Goal: Task Accomplishment & Management: Use online tool/utility

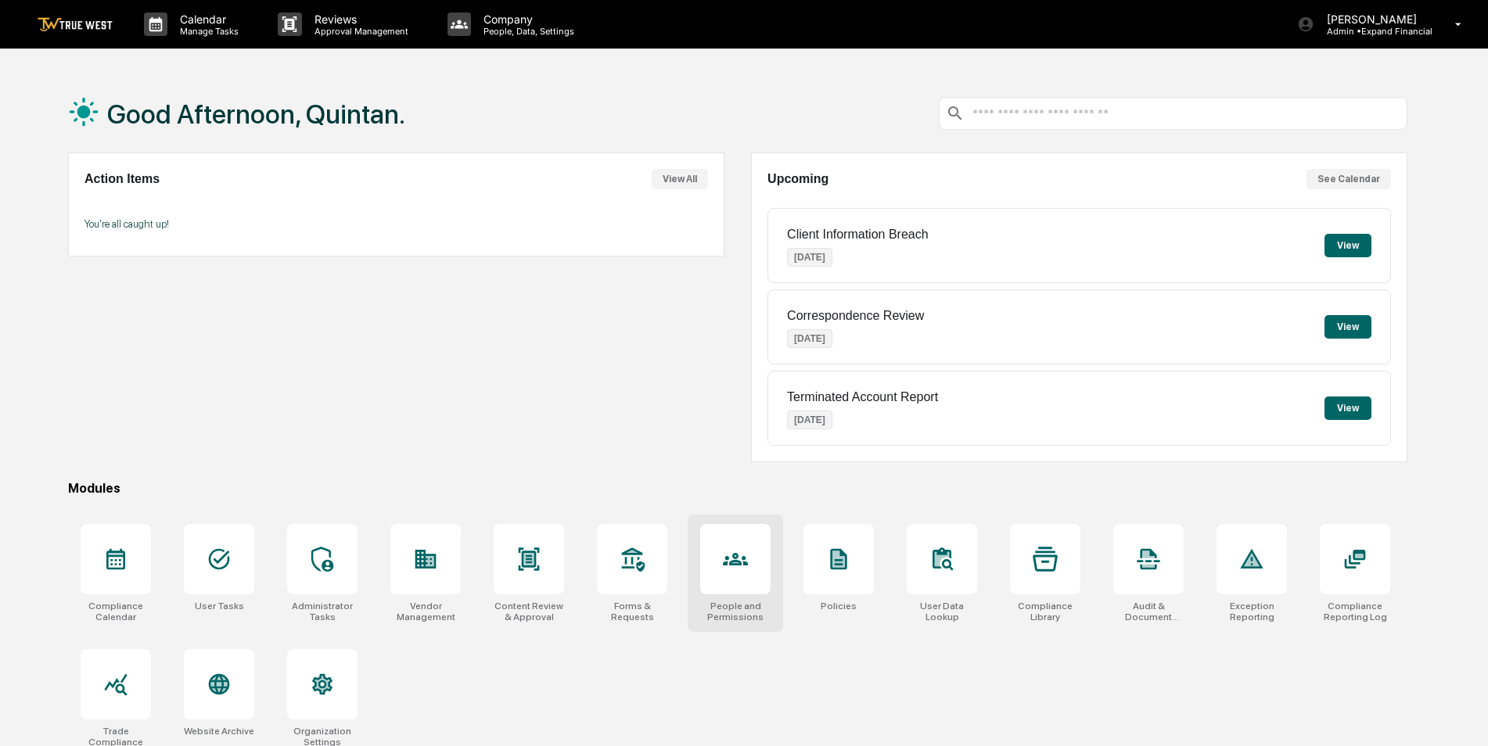
click at [728, 558] on icon at bounding box center [735, 559] width 25 height 13
click at [120, 696] on icon at bounding box center [115, 684] width 25 height 25
click at [519, 571] on icon at bounding box center [528, 559] width 25 height 25
click at [1346, 329] on button "View" at bounding box center [1348, 326] width 47 height 23
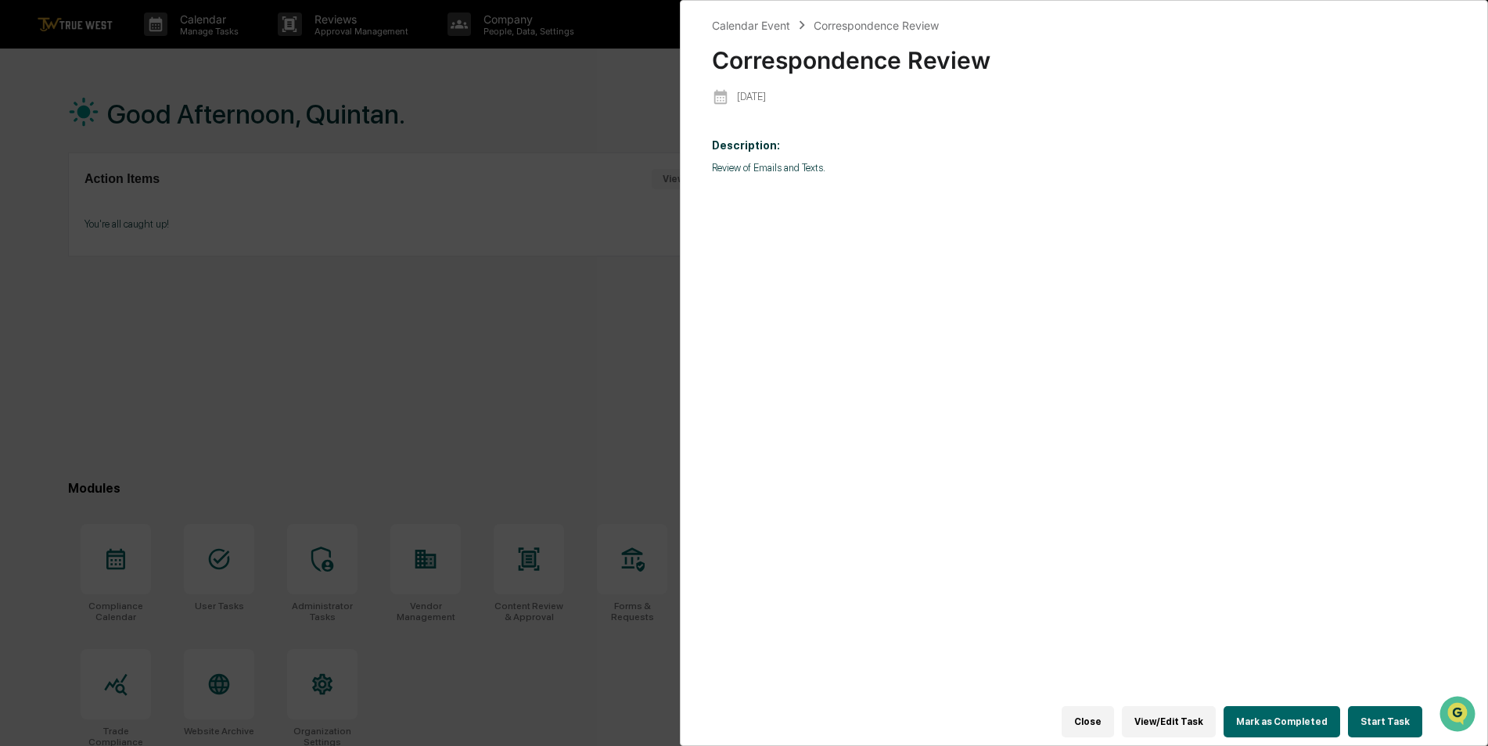
click at [1397, 707] on button "Start Task" at bounding box center [1385, 722] width 74 height 31
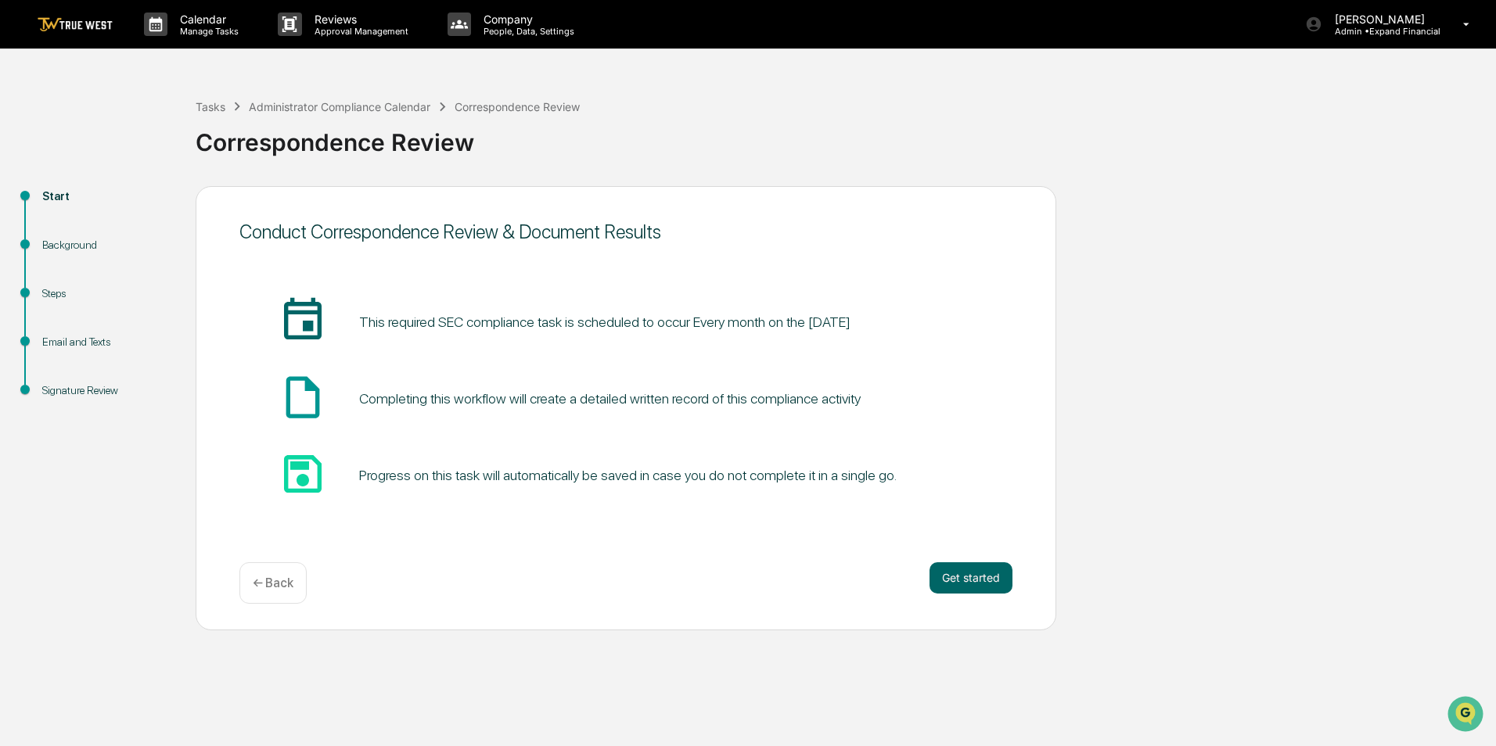
click at [65, 342] on div "Email and Texts" at bounding box center [106, 342] width 128 height 16
click at [66, 343] on div "Email and Texts" at bounding box center [106, 342] width 128 height 16
click at [52, 293] on div "Steps" at bounding box center [106, 294] width 128 height 16
click at [970, 577] on button "Get started" at bounding box center [971, 578] width 83 height 31
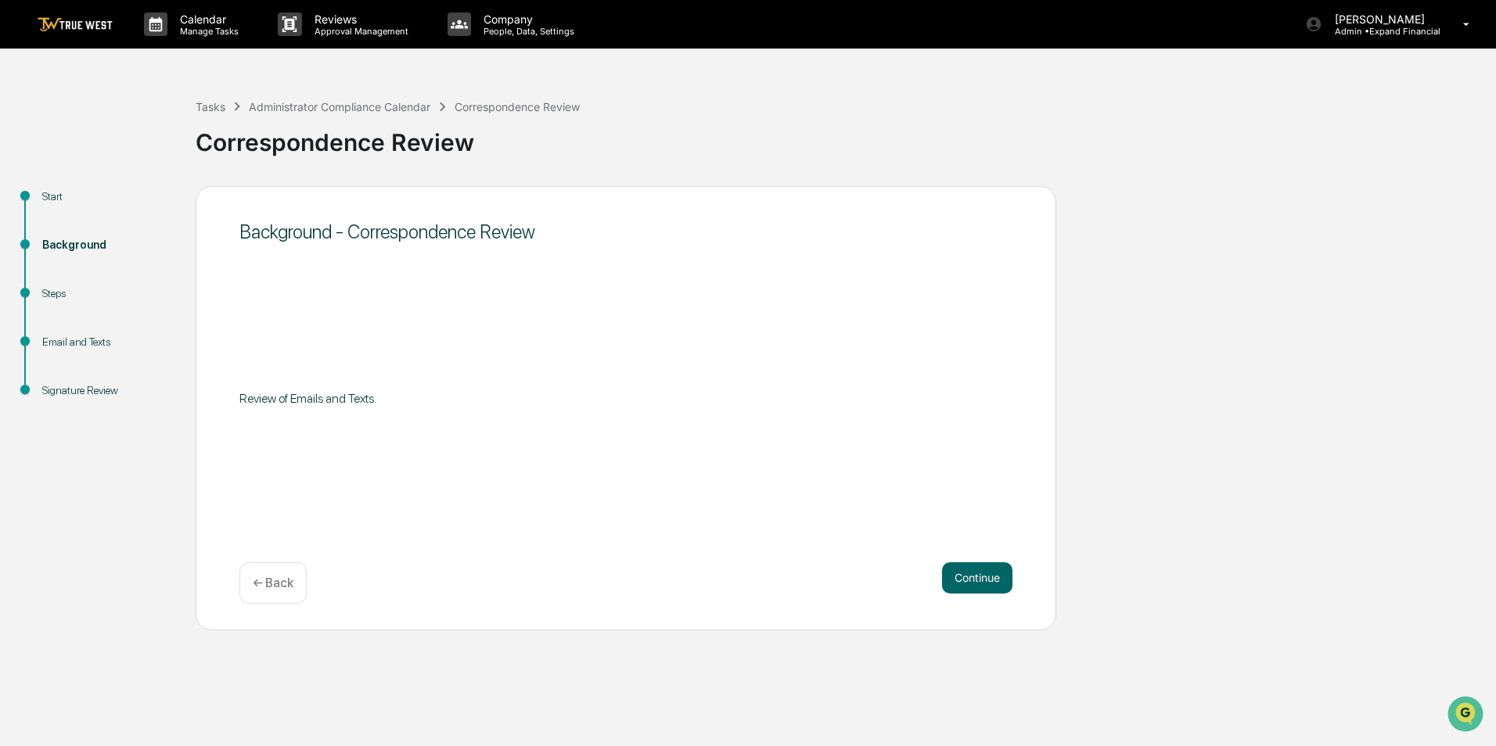
click at [84, 345] on div "Email and Texts" at bounding box center [106, 342] width 128 height 16
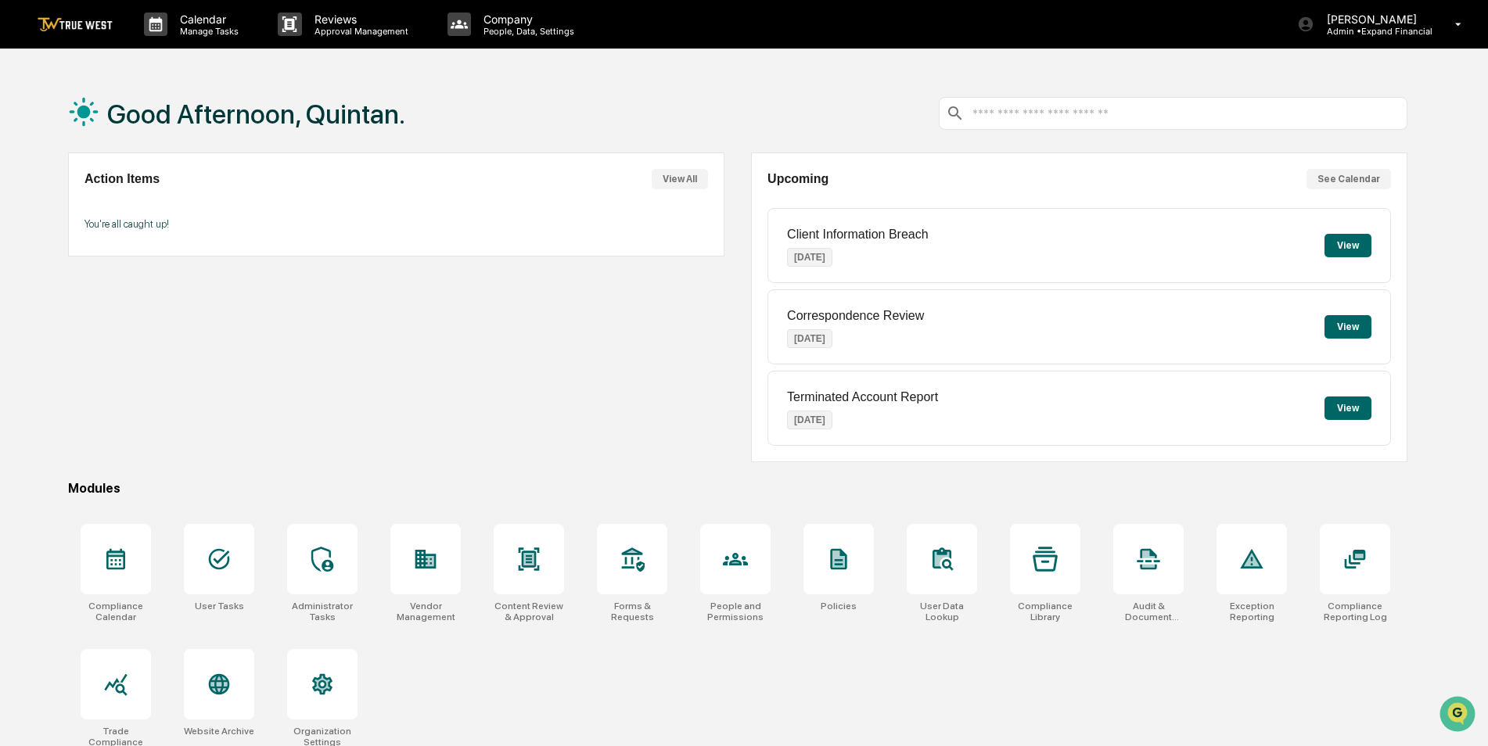
click at [1012, 118] on input "text" at bounding box center [1186, 113] width 430 height 15
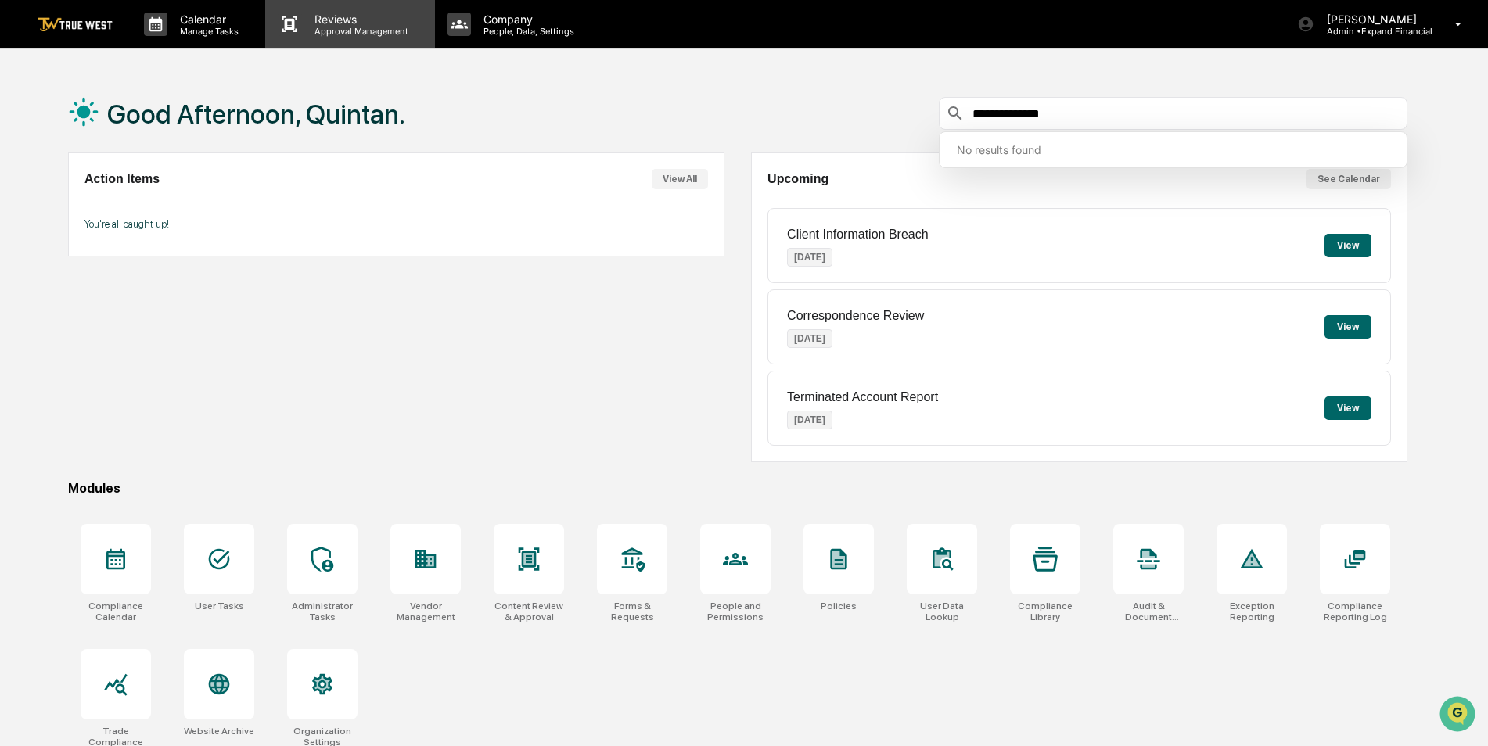
click at [350, 27] on p "Approval Management" at bounding box center [359, 31] width 114 height 11
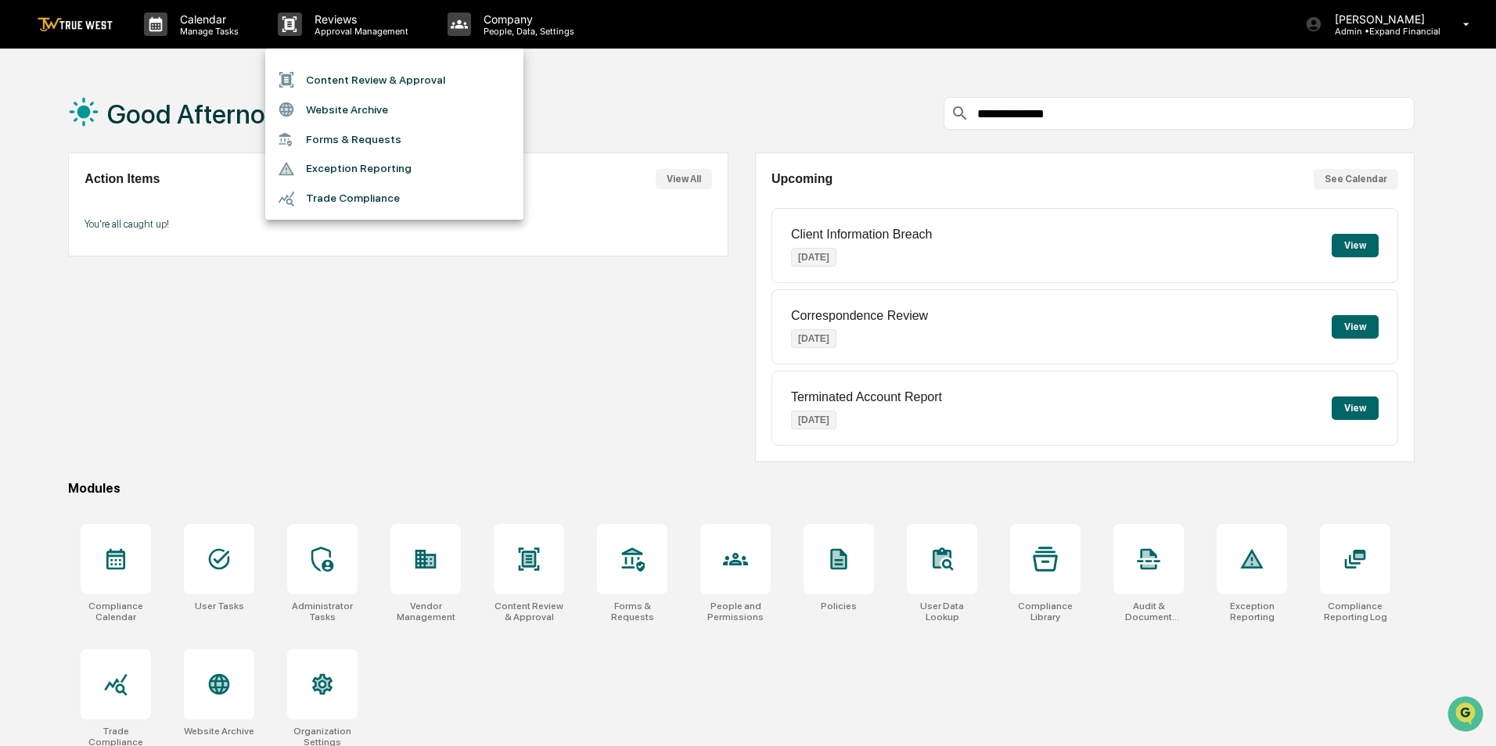
click at [507, 25] on div at bounding box center [748, 373] width 1496 height 746
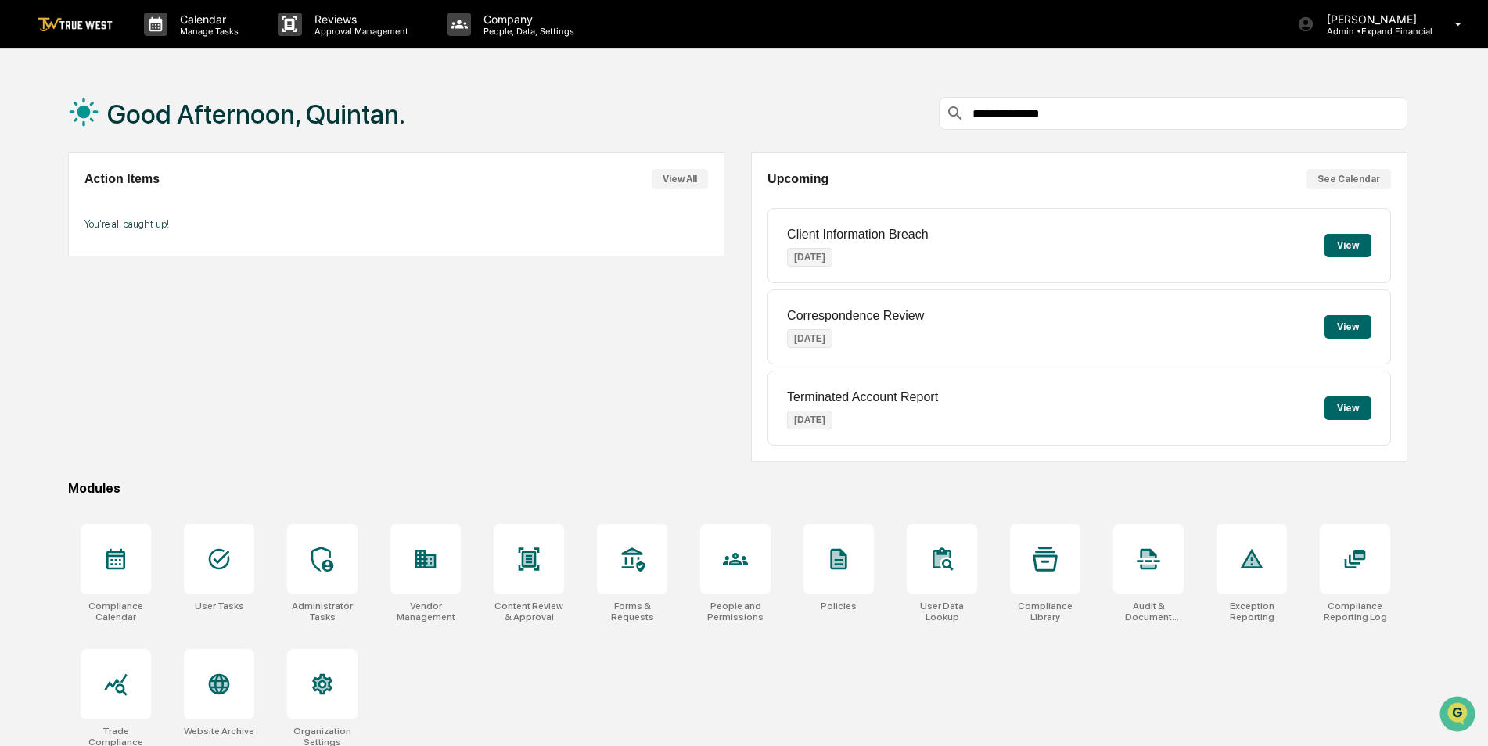
click at [507, 26] on p "People, Data, Settings" at bounding box center [526, 31] width 111 height 11
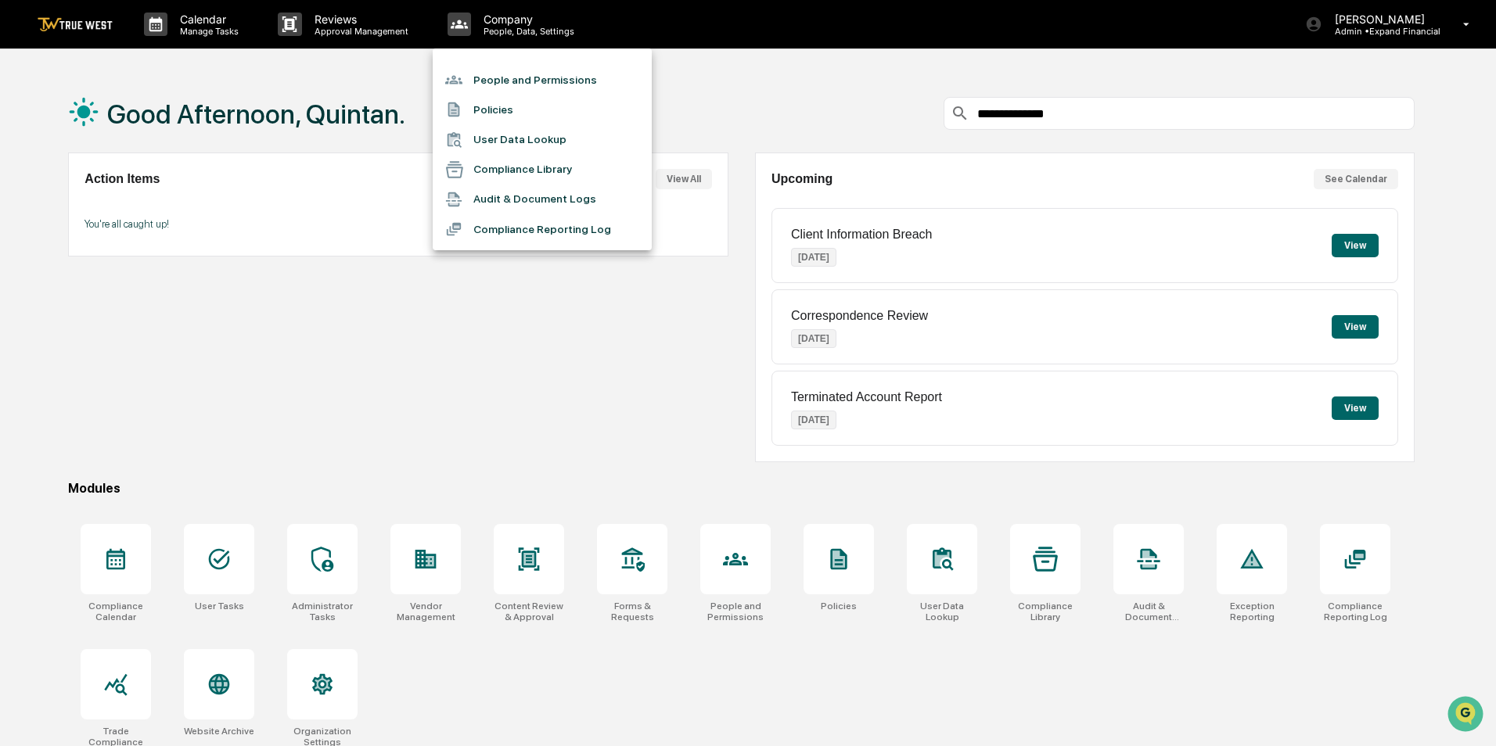
click at [185, 23] on div at bounding box center [748, 373] width 1496 height 746
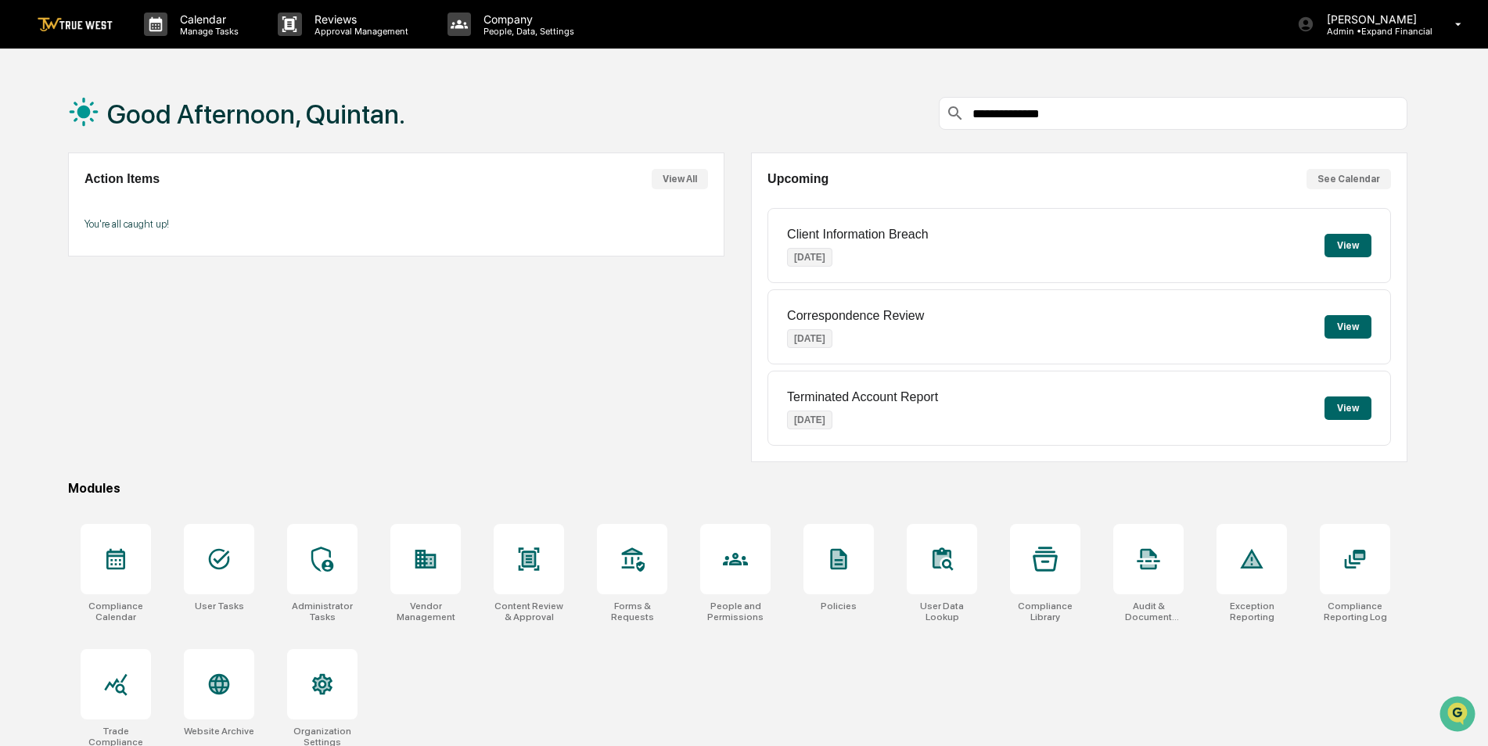
drag, startPoint x: 185, startPoint y: 23, endPoint x: 155, endPoint y: 77, distance: 61.6
click at [155, 77] on div "Good Afternoon, Quintan." at bounding box center [236, 113] width 337 height 78
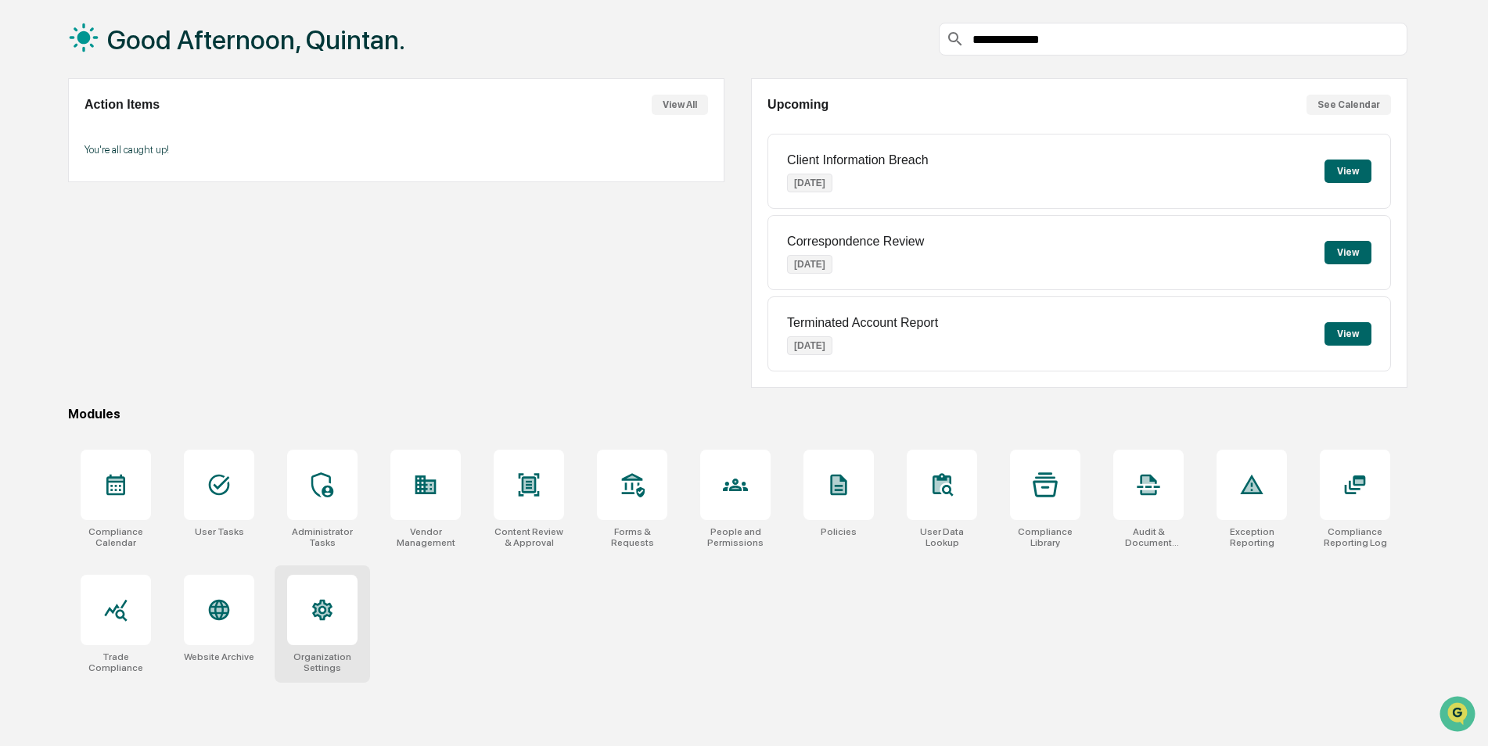
click at [297, 626] on div at bounding box center [322, 610] width 70 height 70
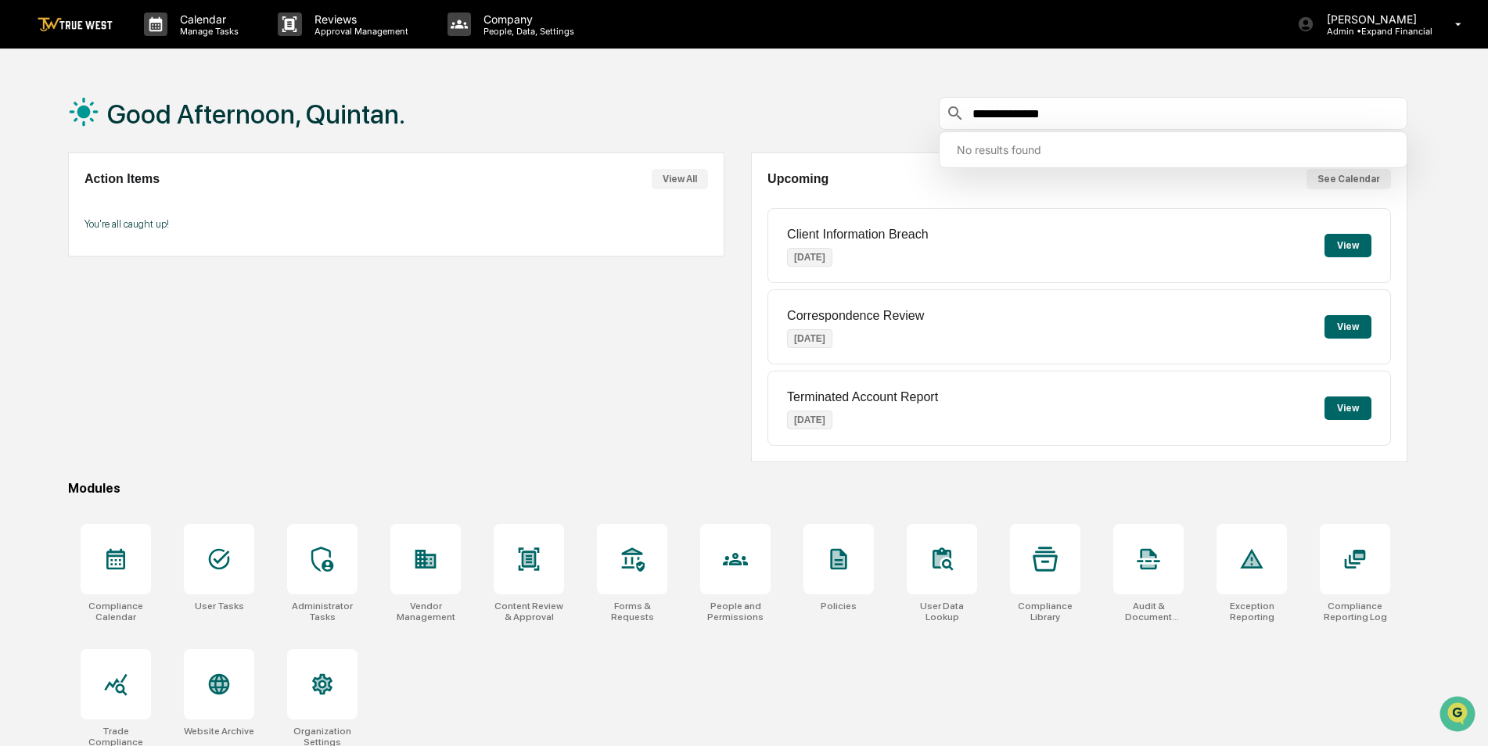
drag, startPoint x: 1211, startPoint y: 110, endPoint x: 983, endPoint y: 107, distance: 228.5
click at [983, 106] on input "**********" at bounding box center [1186, 113] width 430 height 15
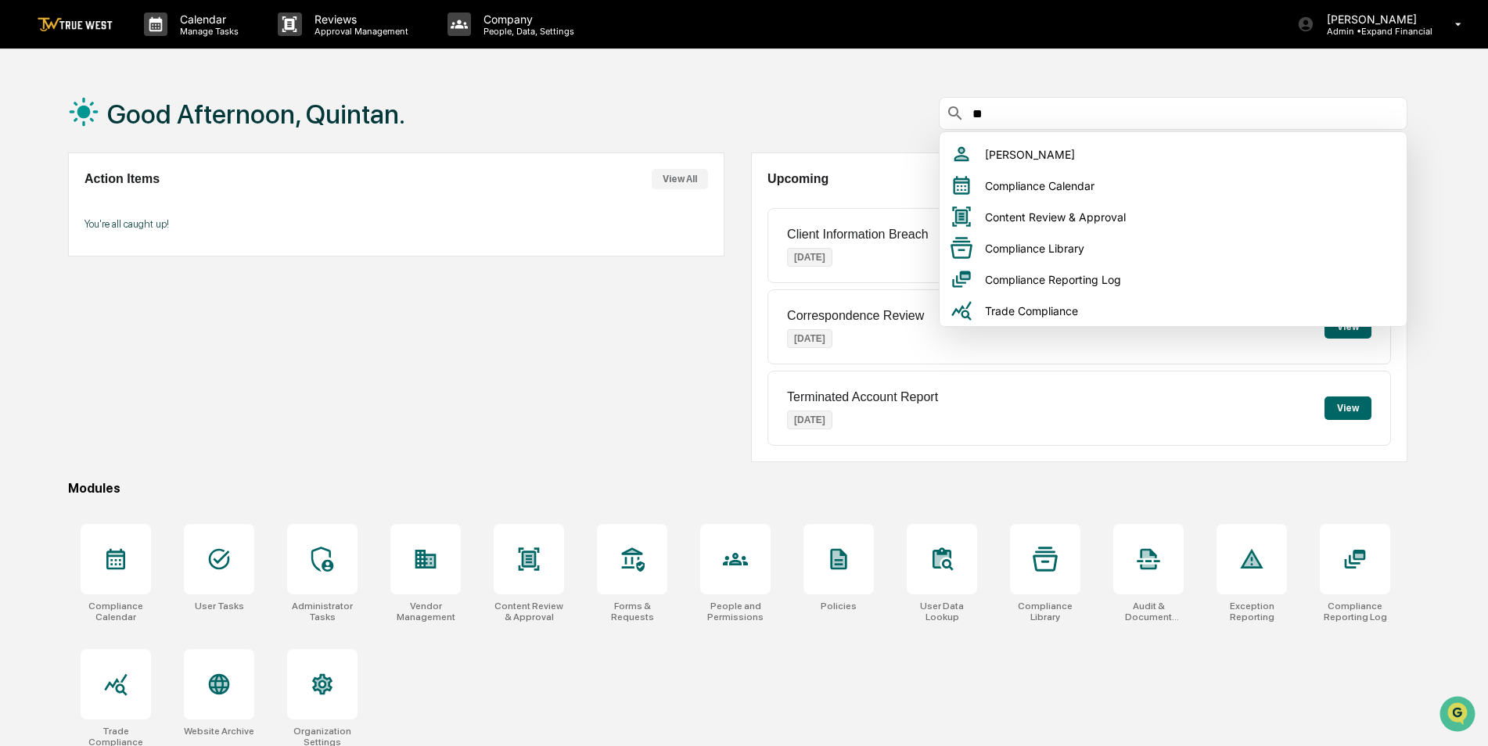
type input "*"
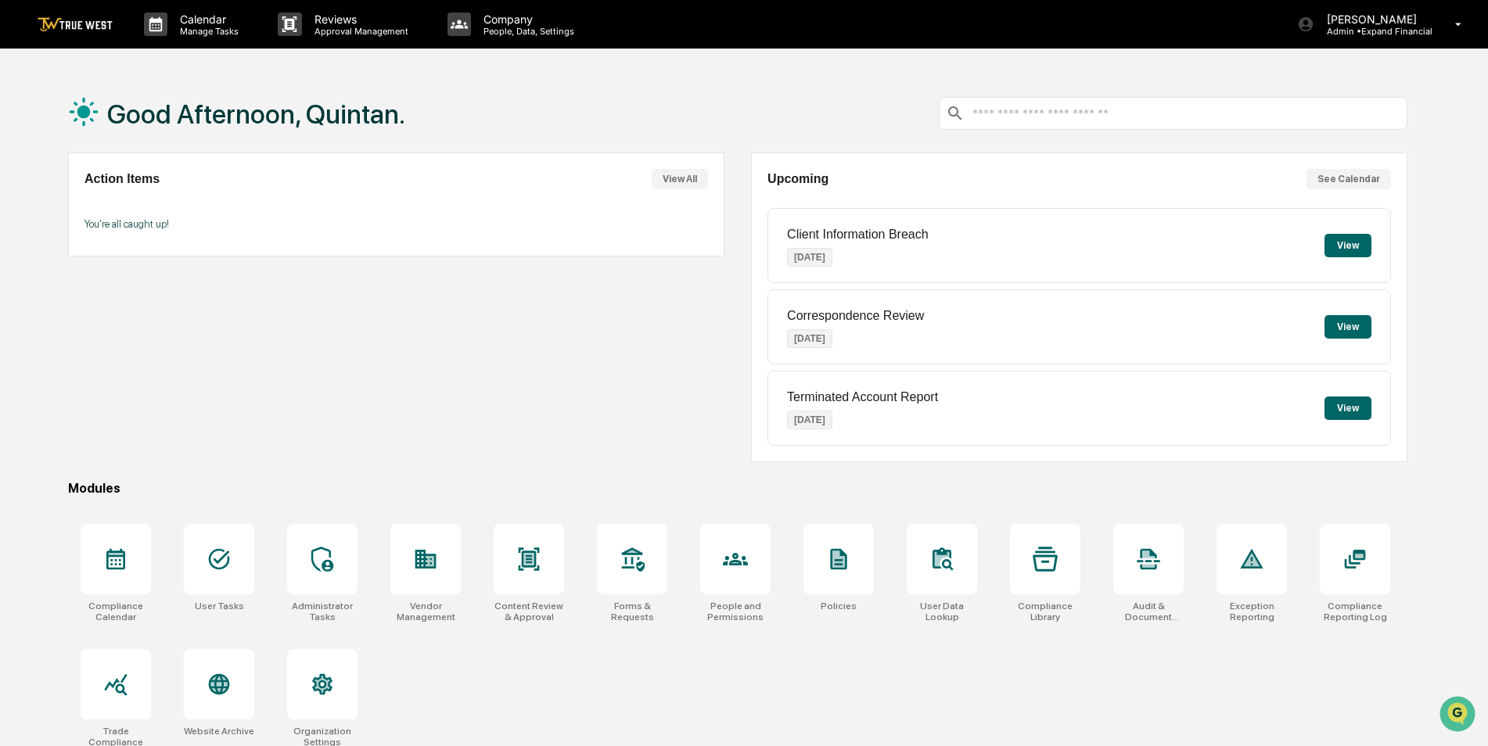
click at [525, 386] on div "Action Items View All You're all caught up!" at bounding box center [396, 308] width 656 height 310
click at [1469, 711] on img "Open customer support" at bounding box center [1457, 714] width 39 height 31
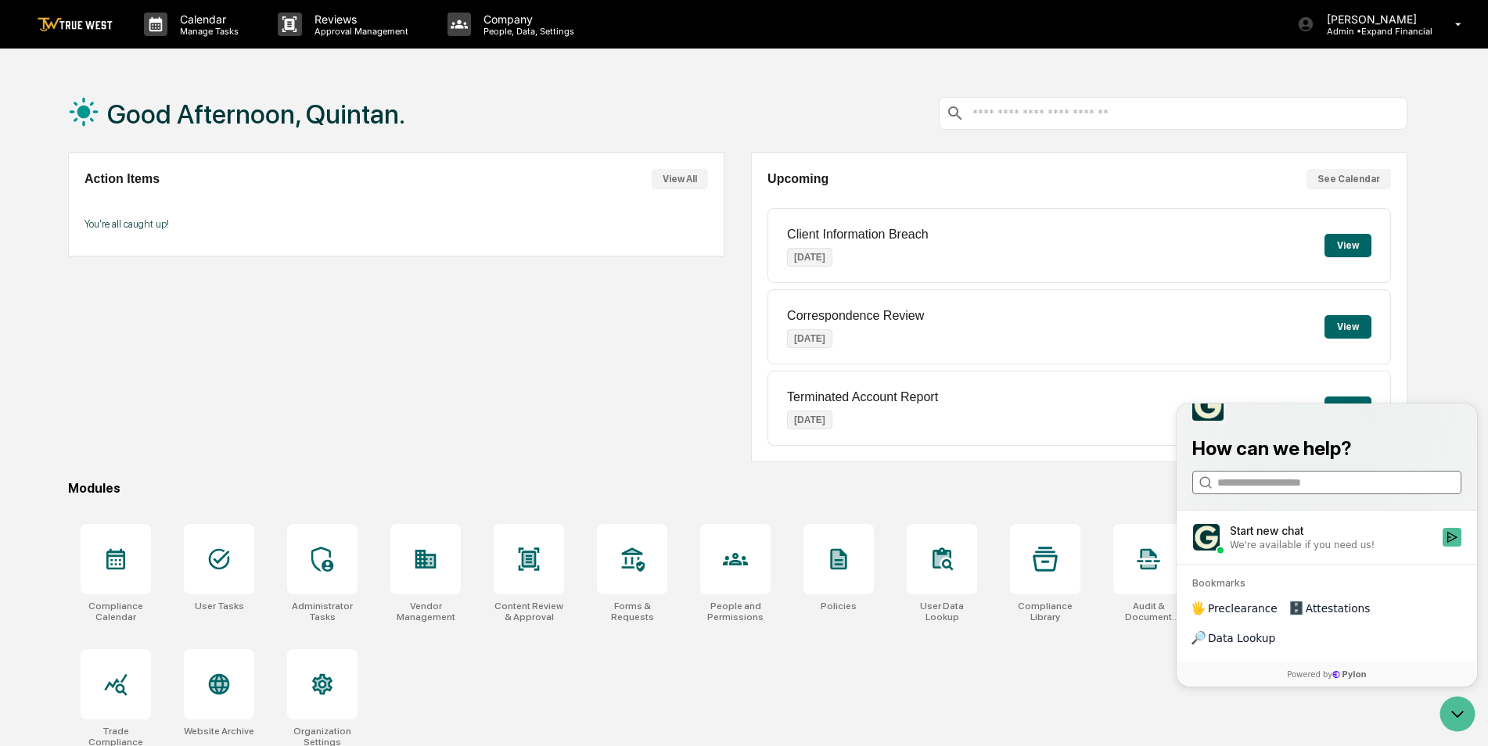
click at [1319, 491] on input "search" at bounding box center [1326, 483] width 218 height 16
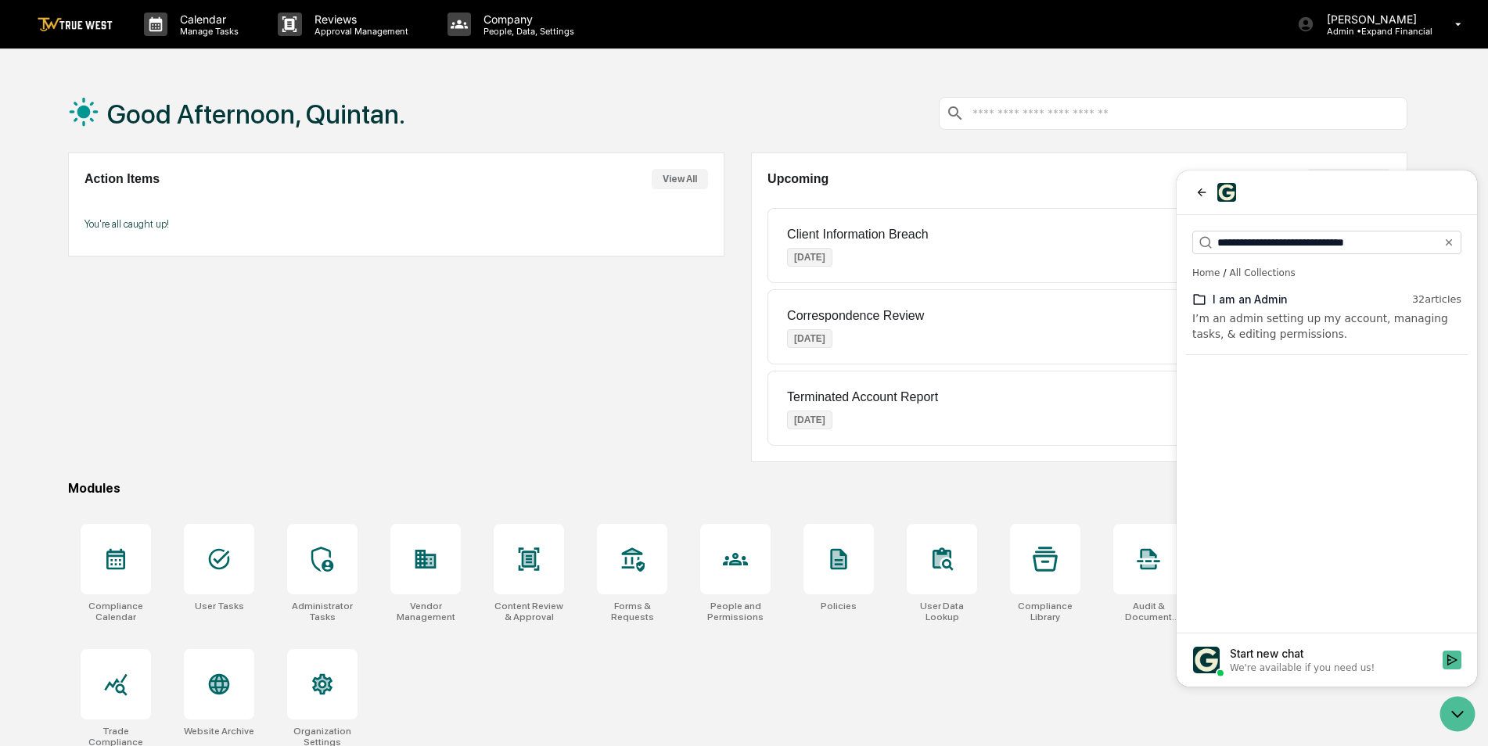
type input "**********"
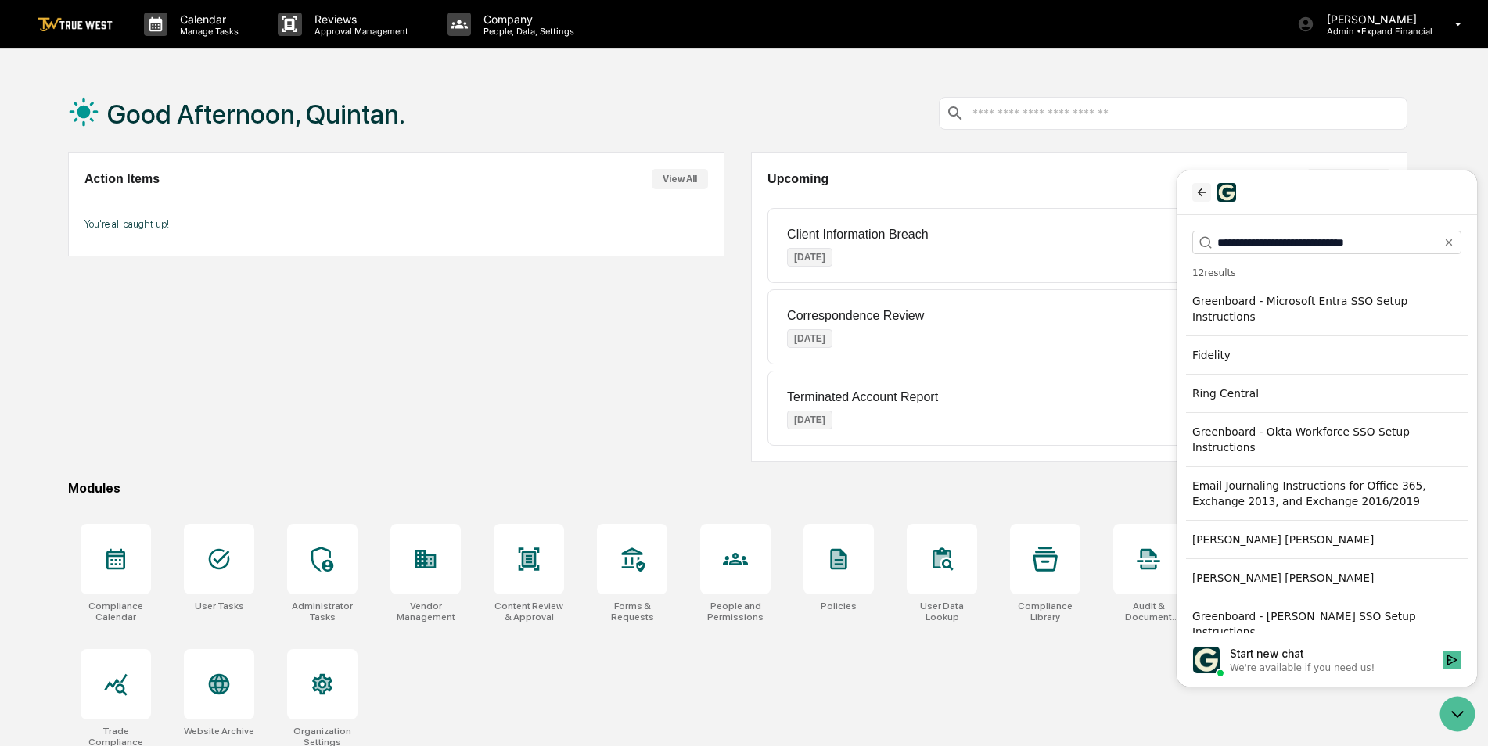
click at [1203, 187] on icon "back" at bounding box center [1202, 192] width 13 height 13
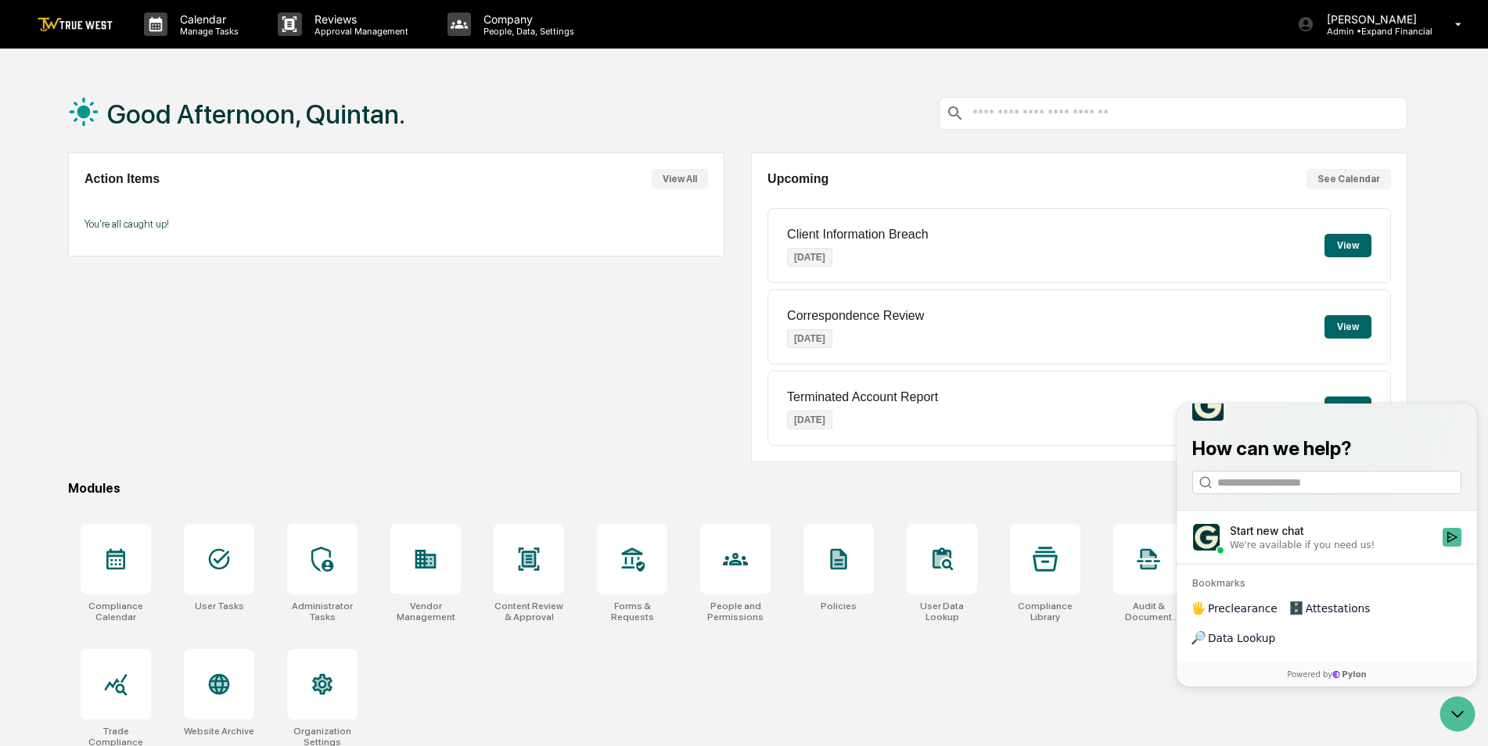
click at [1203, 187] on div "Upcoming See Calendar" at bounding box center [1080, 179] width 624 height 20
click at [847, 478] on div "Good Afternoon, Quintan. Action Items View All You're all caught up! Upcoming S…" at bounding box center [738, 447] width 1386 height 746
click at [1235, 710] on div "Compliance Calendar User Tasks Administrator Tasks Vendor Management Content Re…" at bounding box center [737, 636] width 1339 height 243
click at [1453, 723] on icon "Open customer support" at bounding box center [1457, 714] width 39 height 39
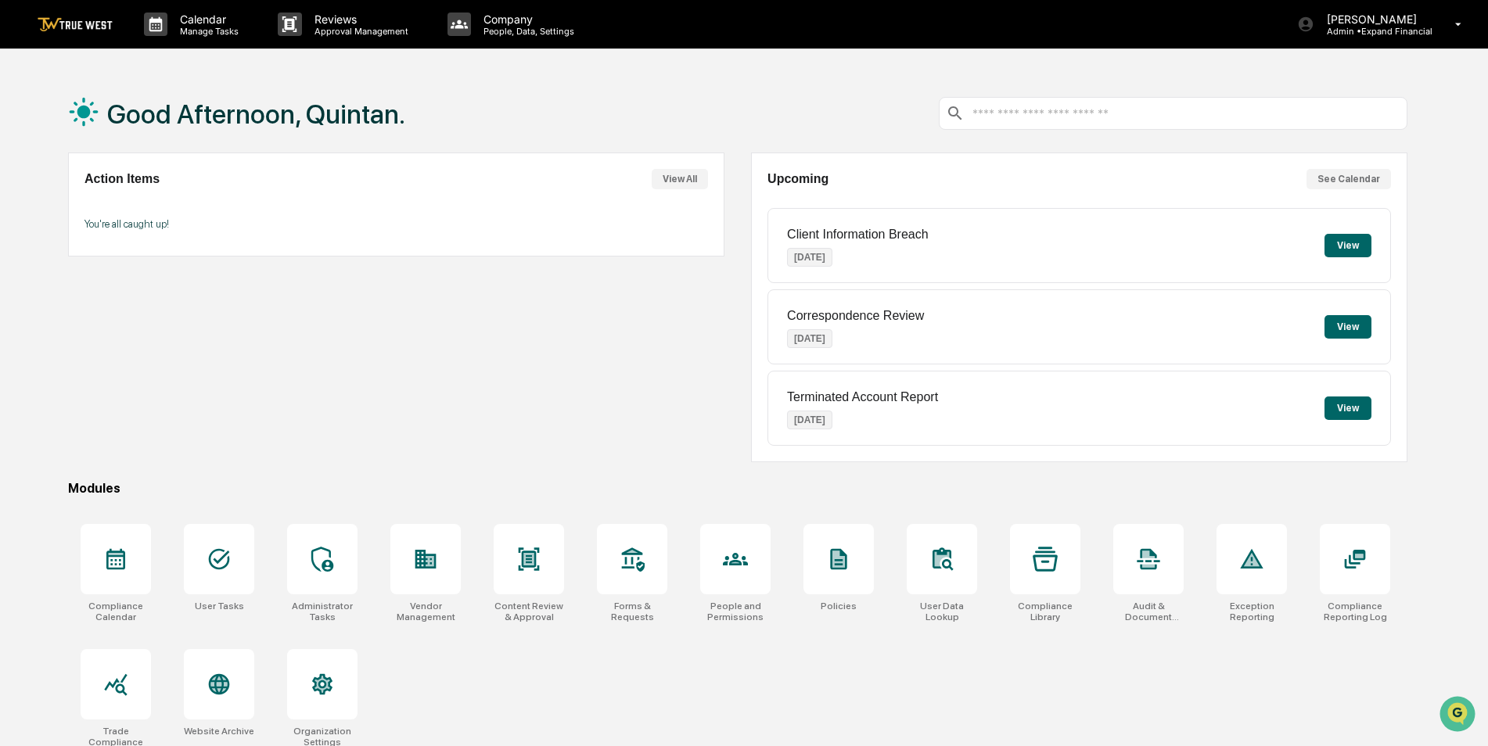
click at [1357, 327] on button "View" at bounding box center [1348, 326] width 47 height 23
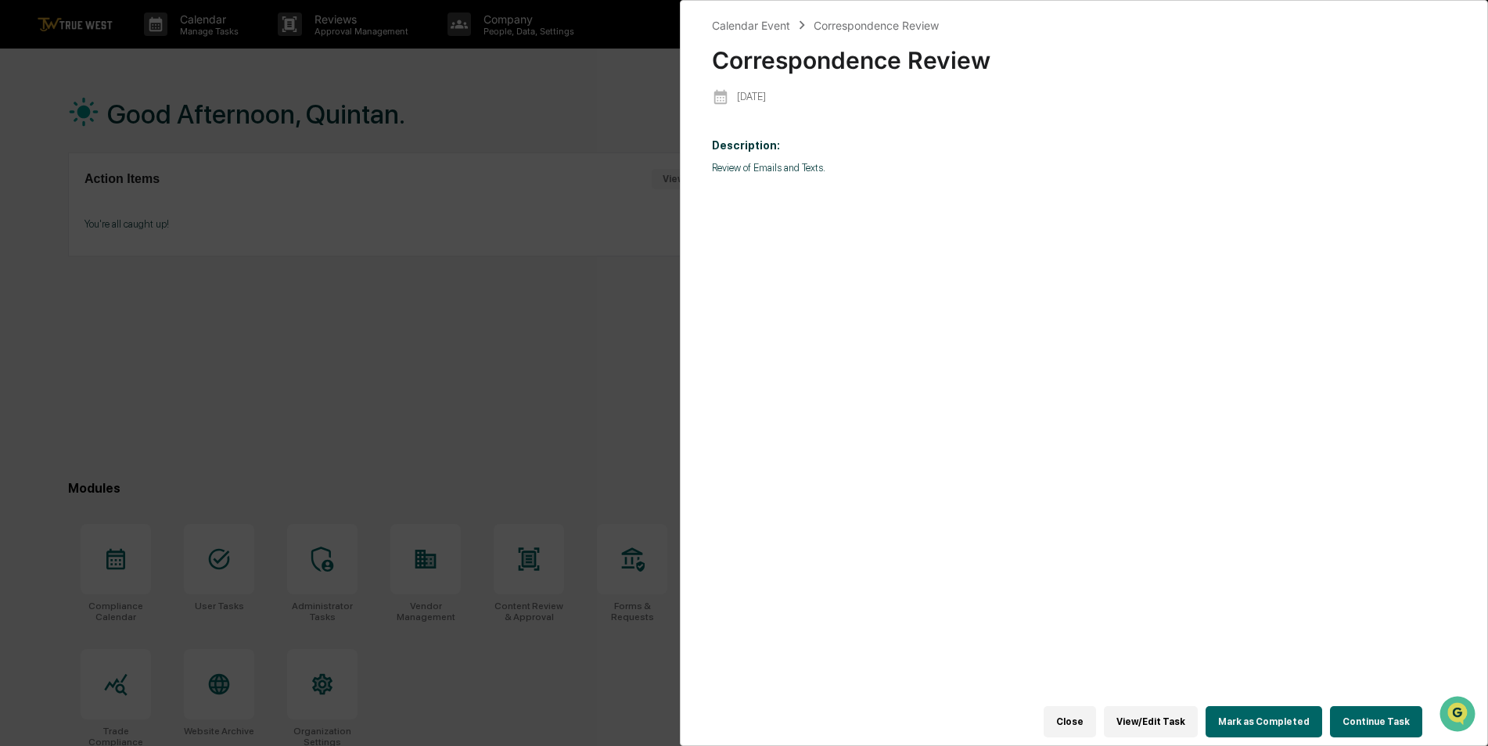
click at [1395, 707] on button "Continue Task" at bounding box center [1376, 722] width 92 height 31
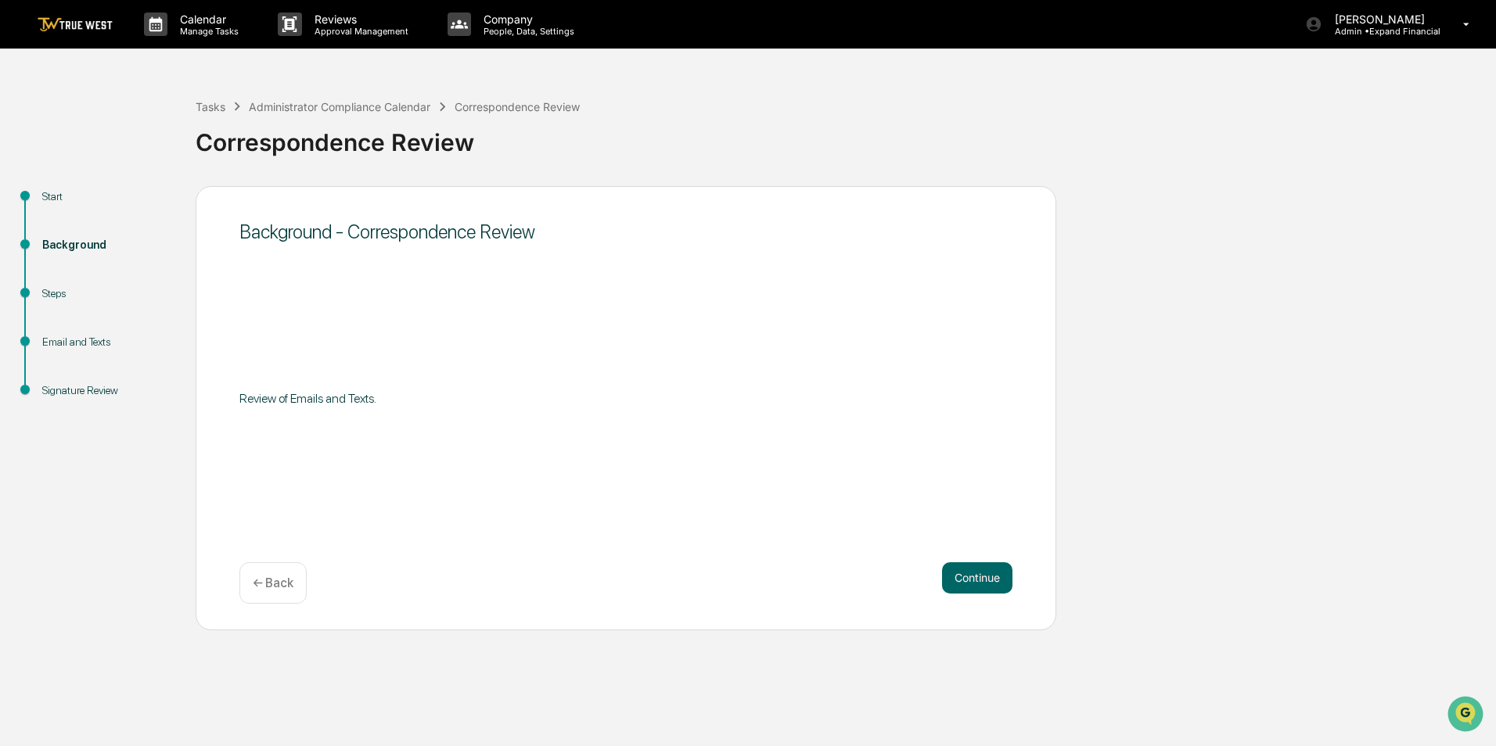
click at [53, 198] on div "Start" at bounding box center [106, 197] width 128 height 16
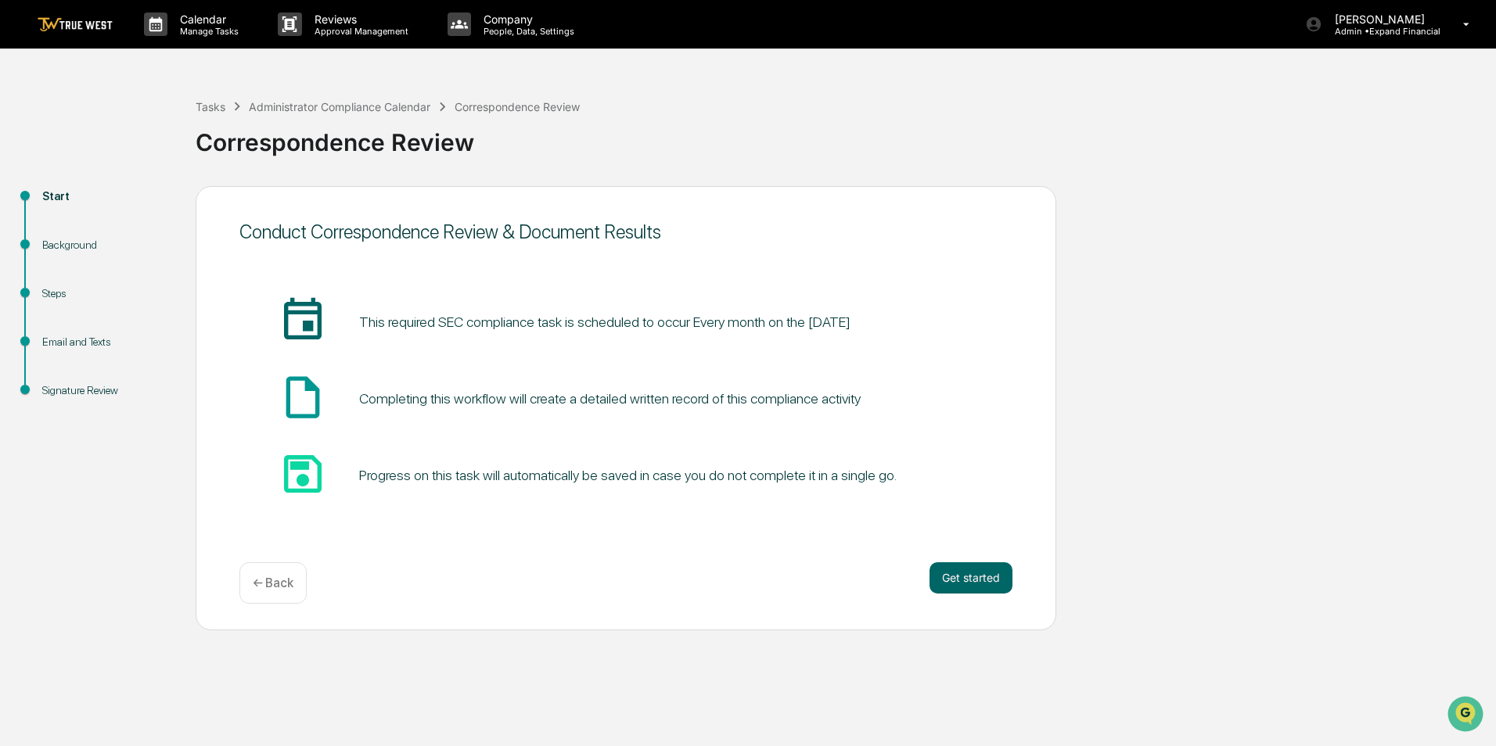
click at [51, 293] on div "Steps" at bounding box center [106, 294] width 128 height 16
click at [62, 244] on div "Background" at bounding box center [106, 245] width 128 height 16
click at [945, 575] on button "Get started" at bounding box center [971, 578] width 83 height 31
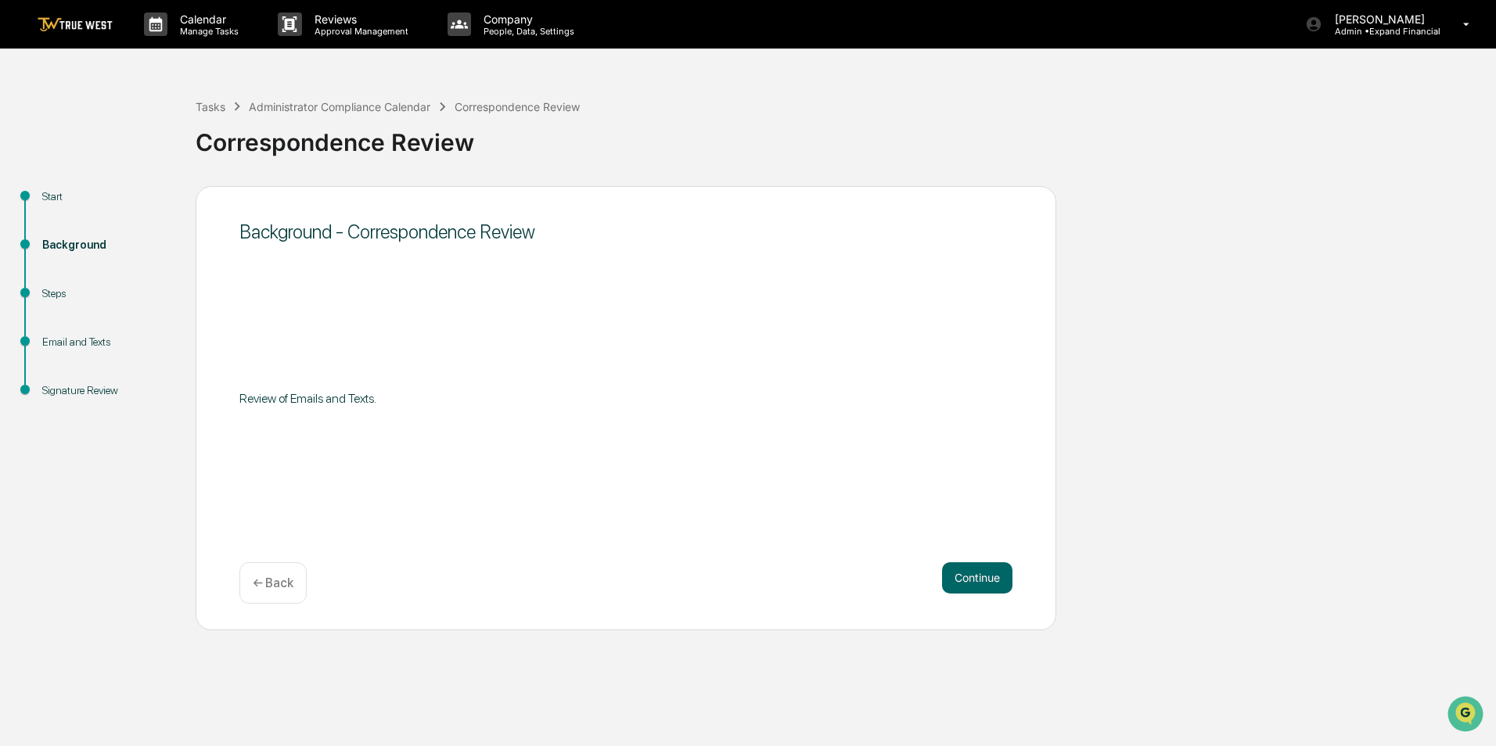
click at [56, 294] on div "Steps" at bounding box center [106, 294] width 128 height 16
click at [49, 293] on div "Steps" at bounding box center [106, 294] width 128 height 16
click at [973, 588] on button "Continue" at bounding box center [977, 578] width 70 height 31
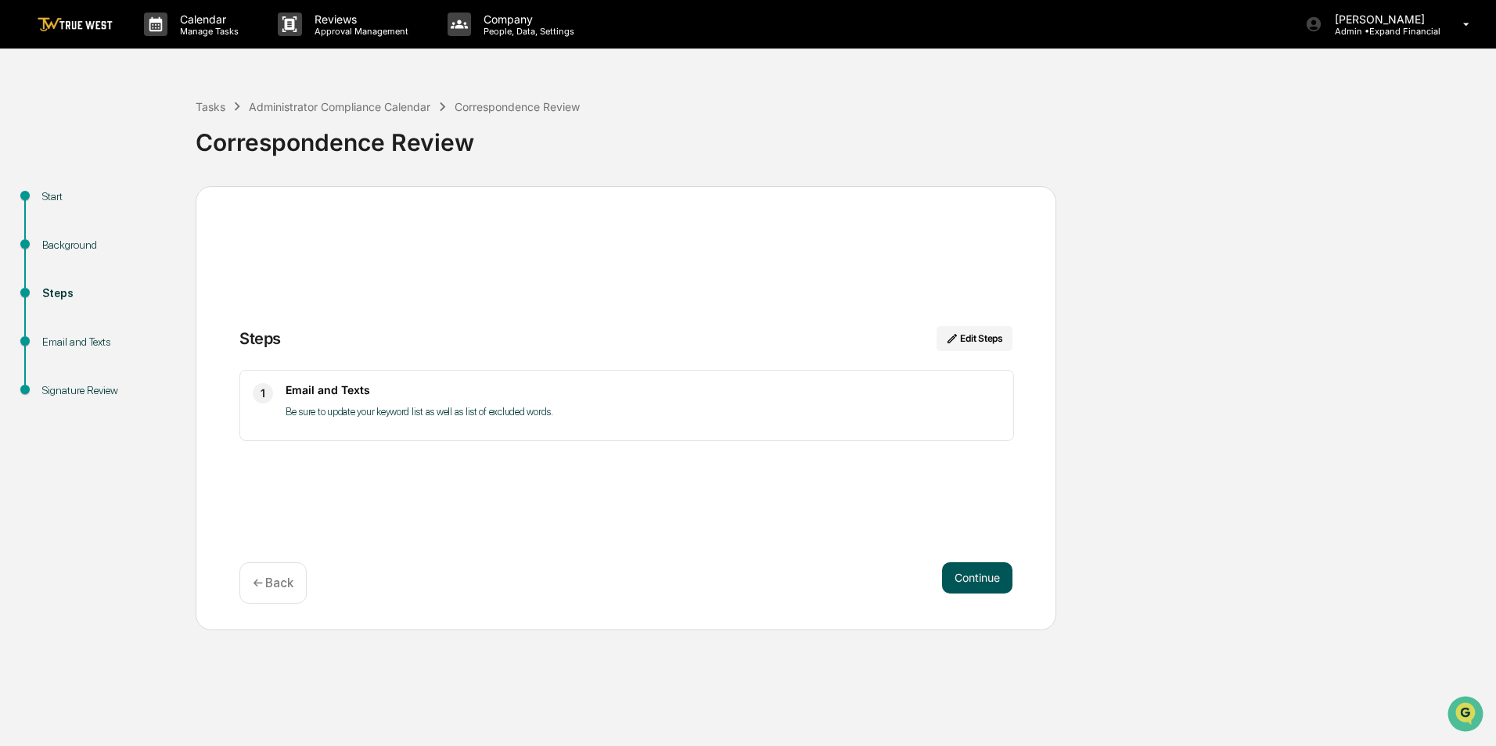
click at [968, 586] on button "Continue" at bounding box center [977, 578] width 70 height 31
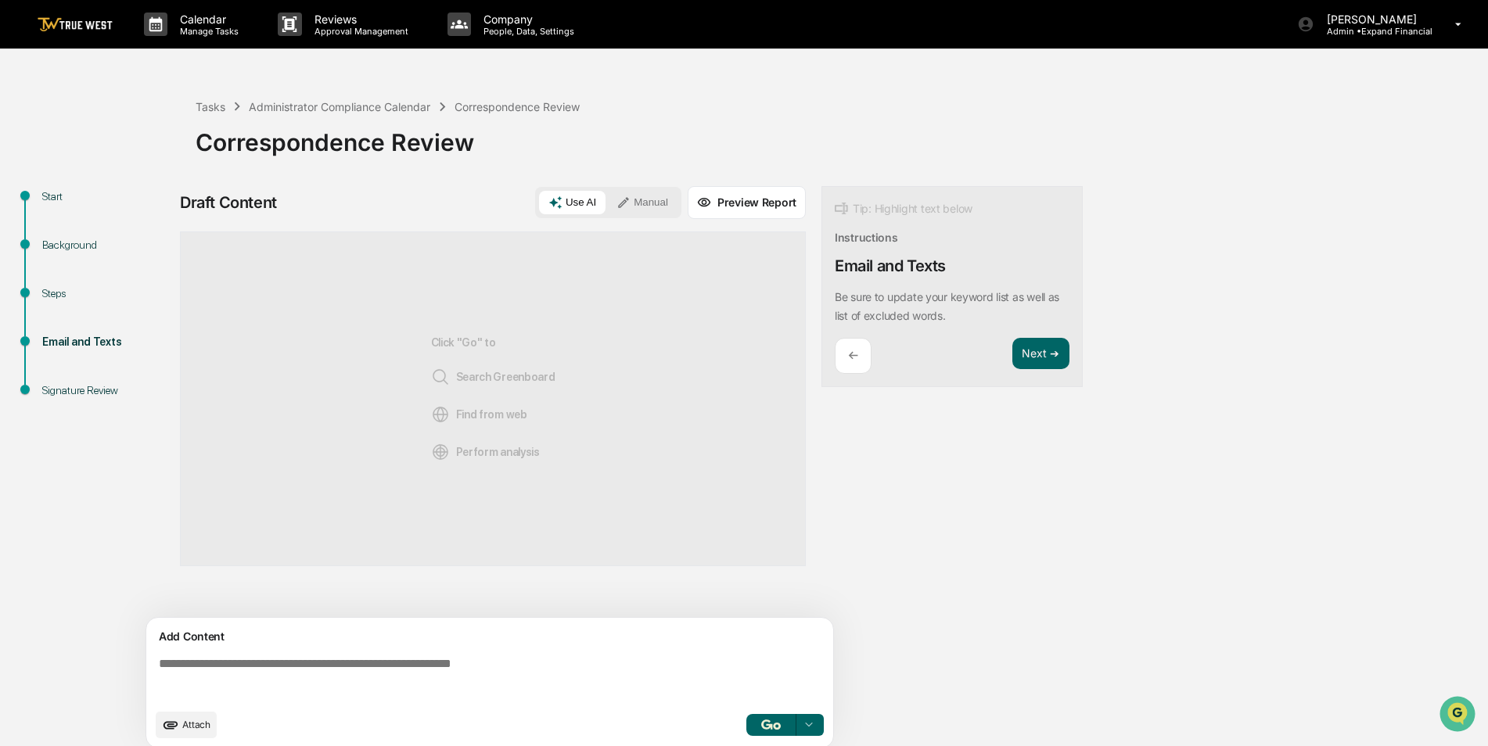
click at [50, 199] on div "Start" at bounding box center [106, 197] width 128 height 16
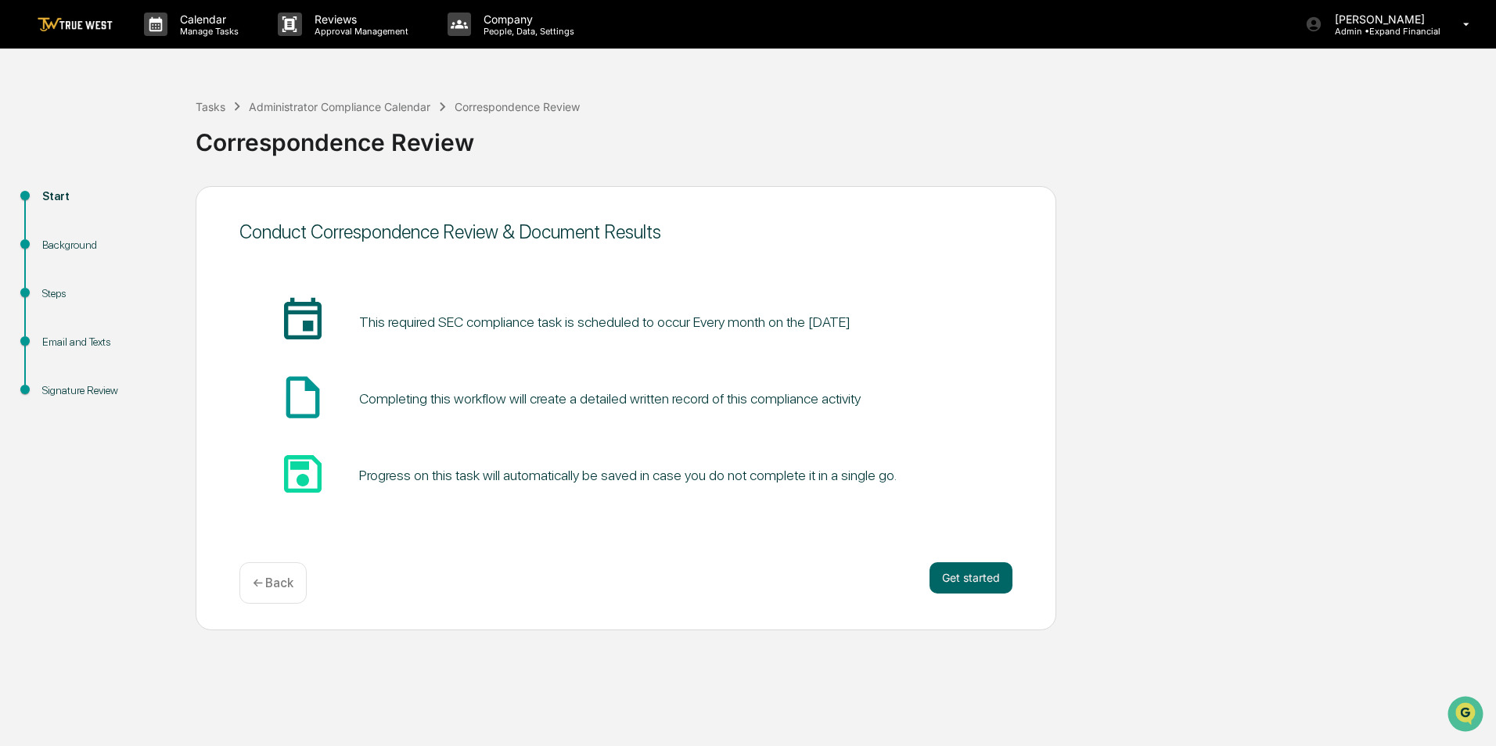
click at [264, 589] on p "← Back" at bounding box center [273, 583] width 41 height 15
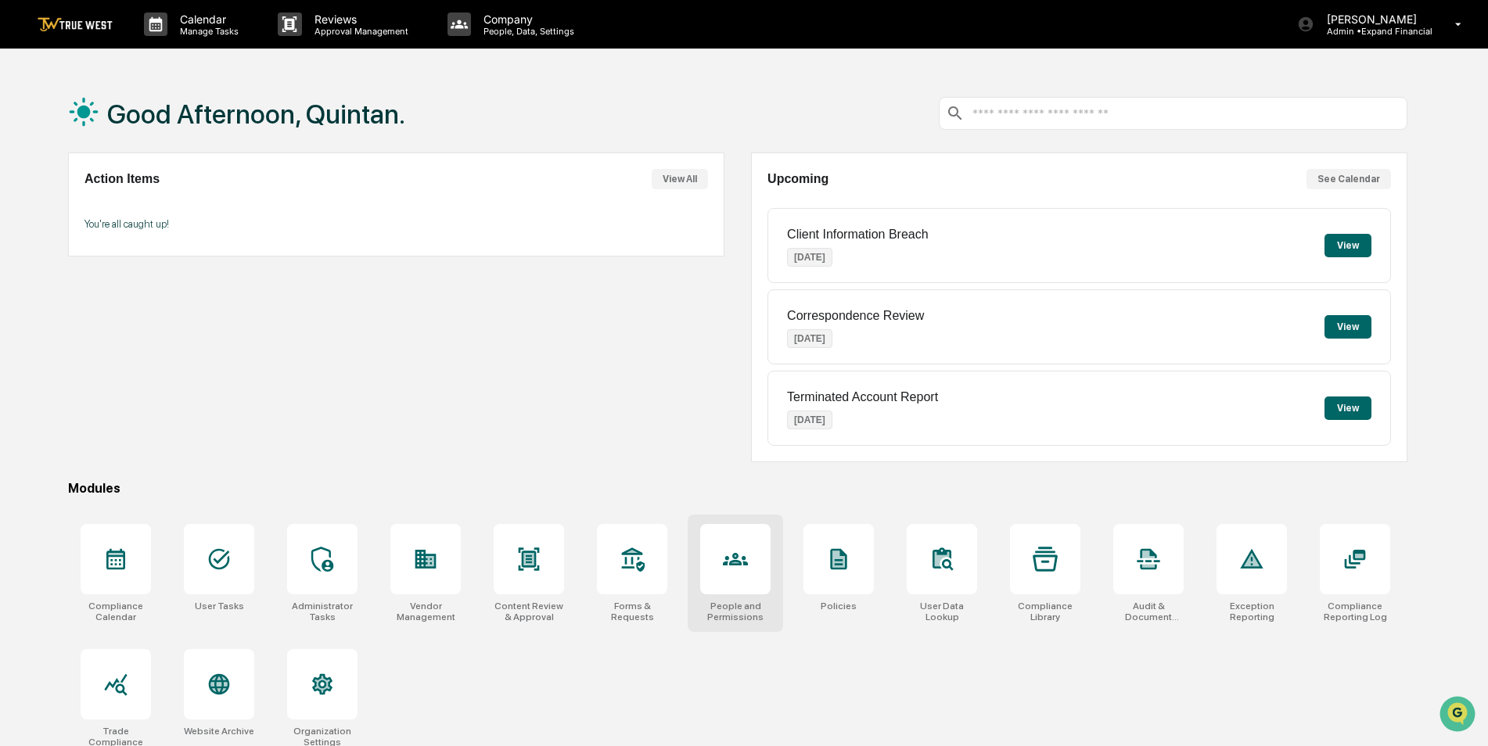
click at [741, 584] on div at bounding box center [735, 559] width 70 height 70
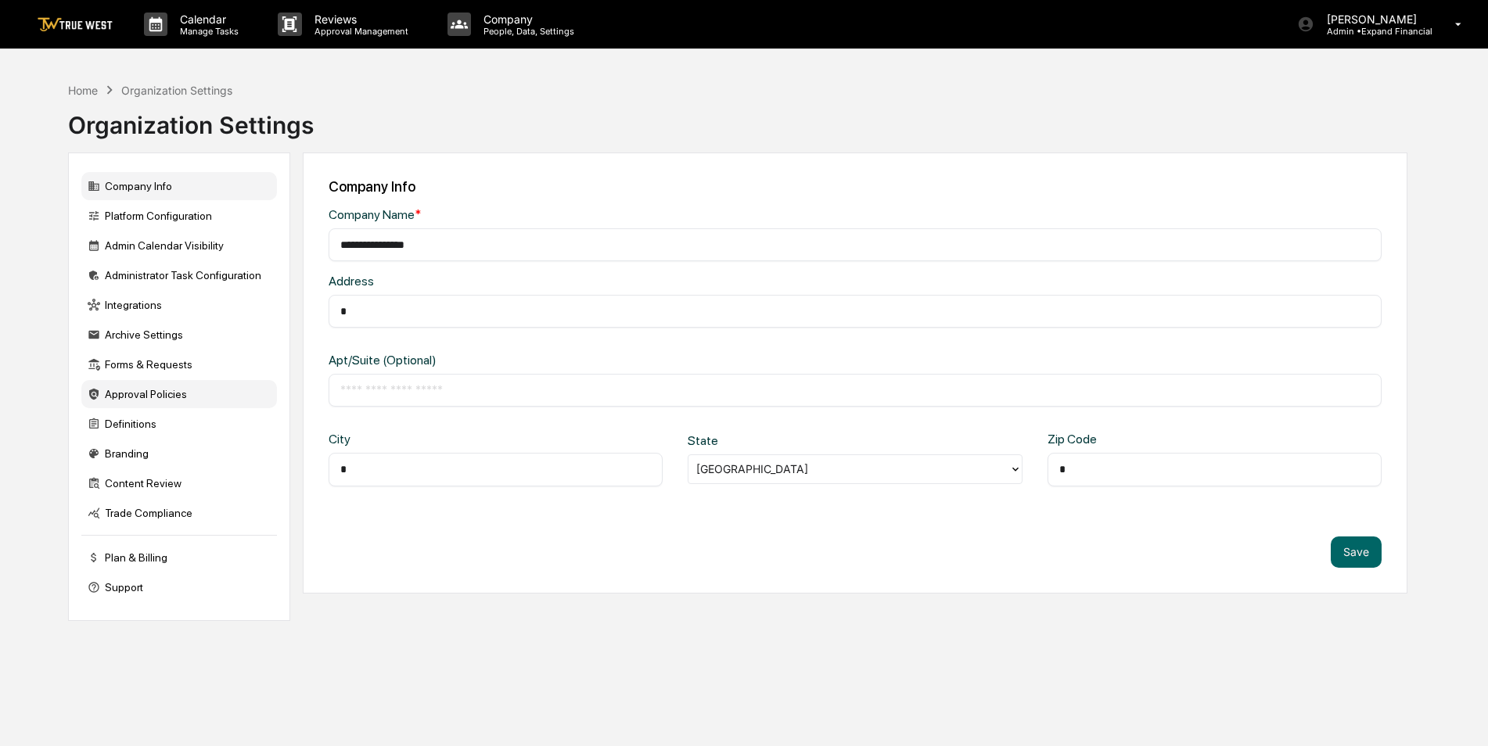
click at [132, 394] on div "Approval Policies" at bounding box center [179, 394] width 196 height 28
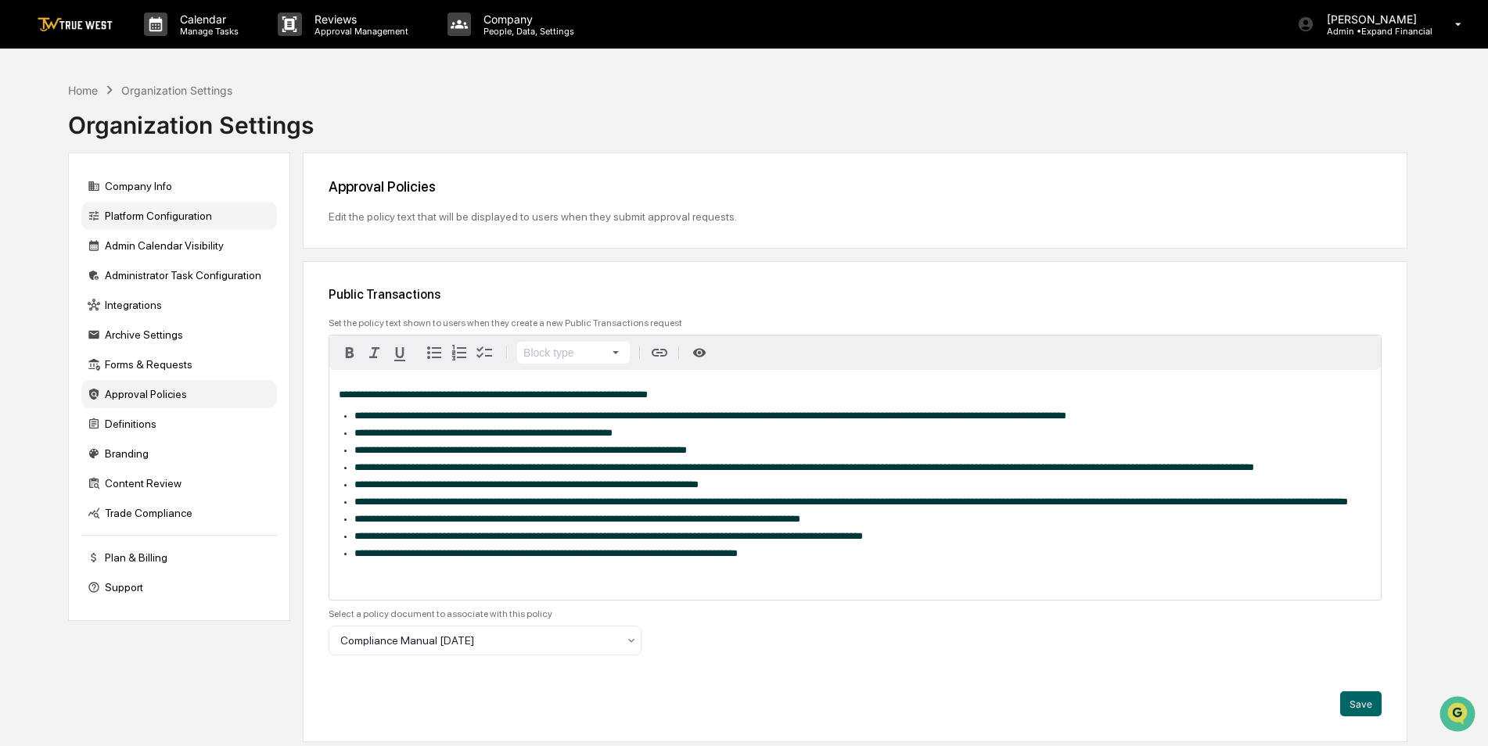
click at [142, 219] on div "Platform Configuration" at bounding box center [179, 216] width 196 height 28
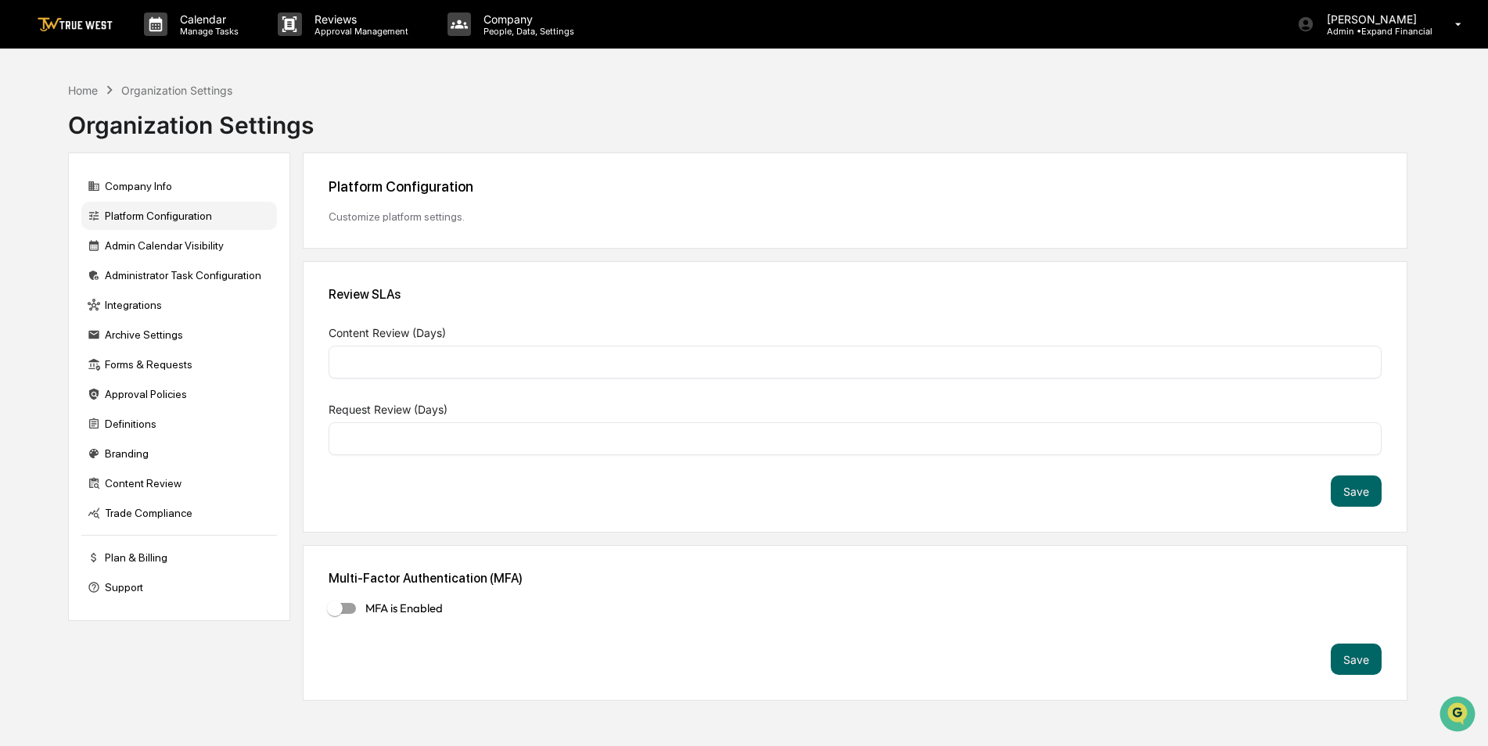
type input "*"
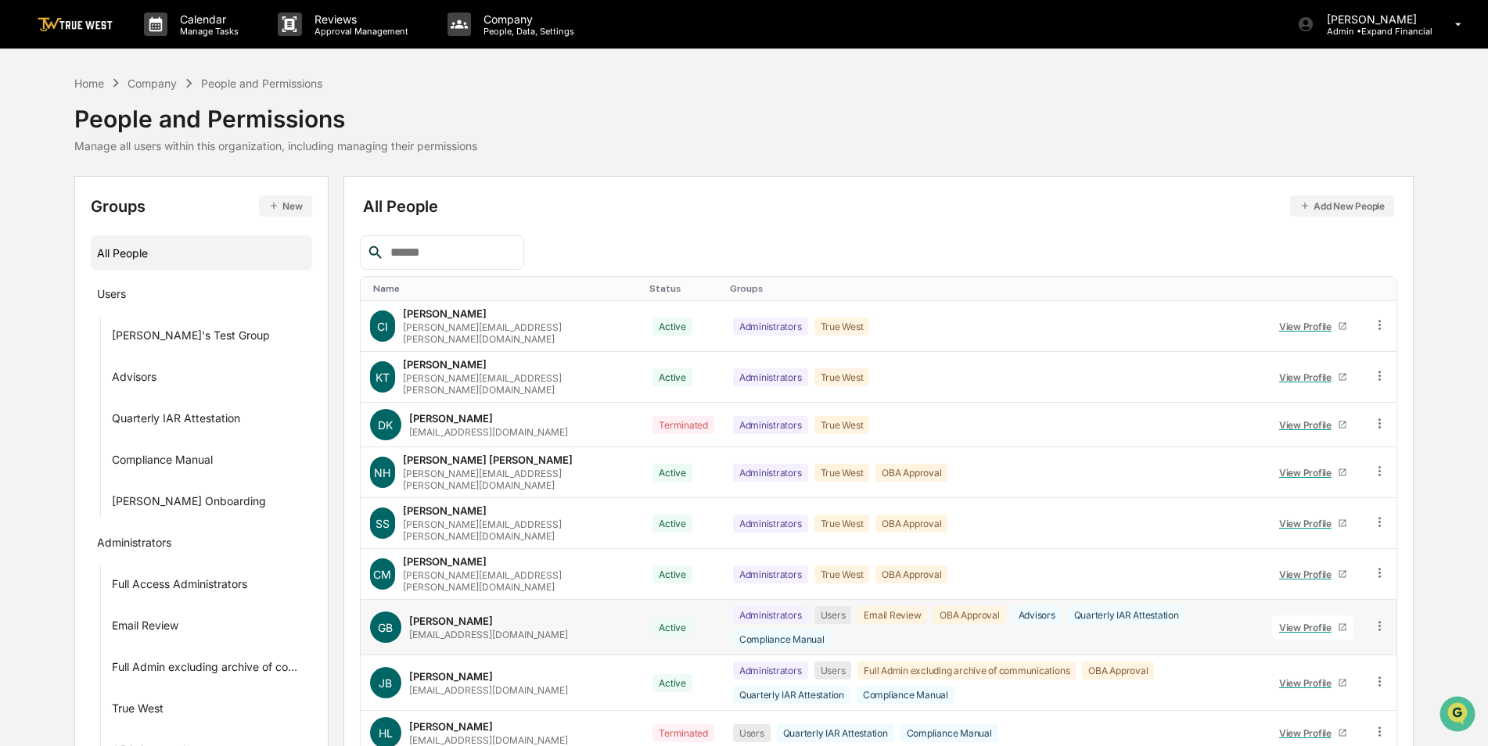
click at [504, 615] on div "Greg Bakke gbakke@expandfinancial.com" at bounding box center [488, 628] width 159 height 26
click at [492, 24] on p "Company" at bounding box center [526, 19] width 111 height 13
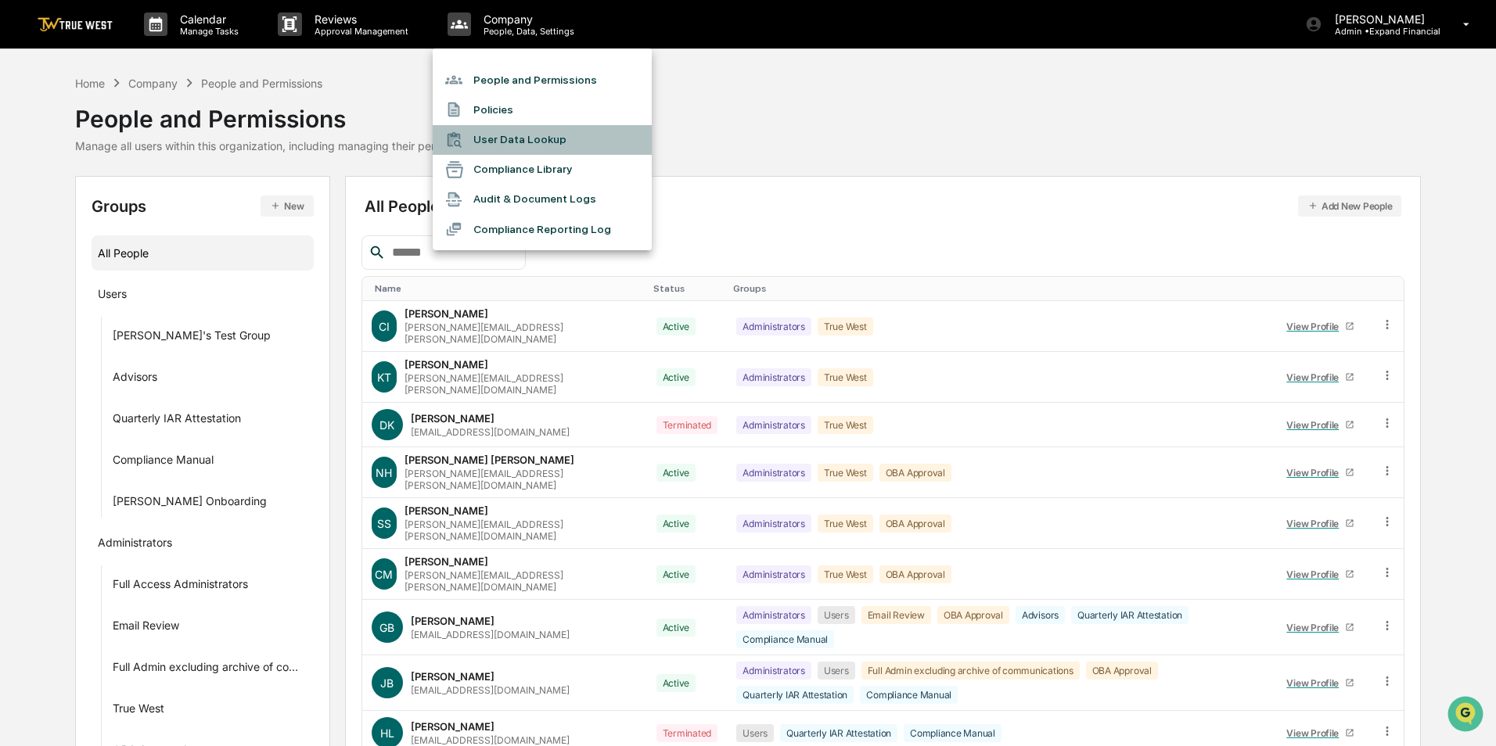
click at [501, 136] on li "User Data Lookup" at bounding box center [542, 140] width 219 height 30
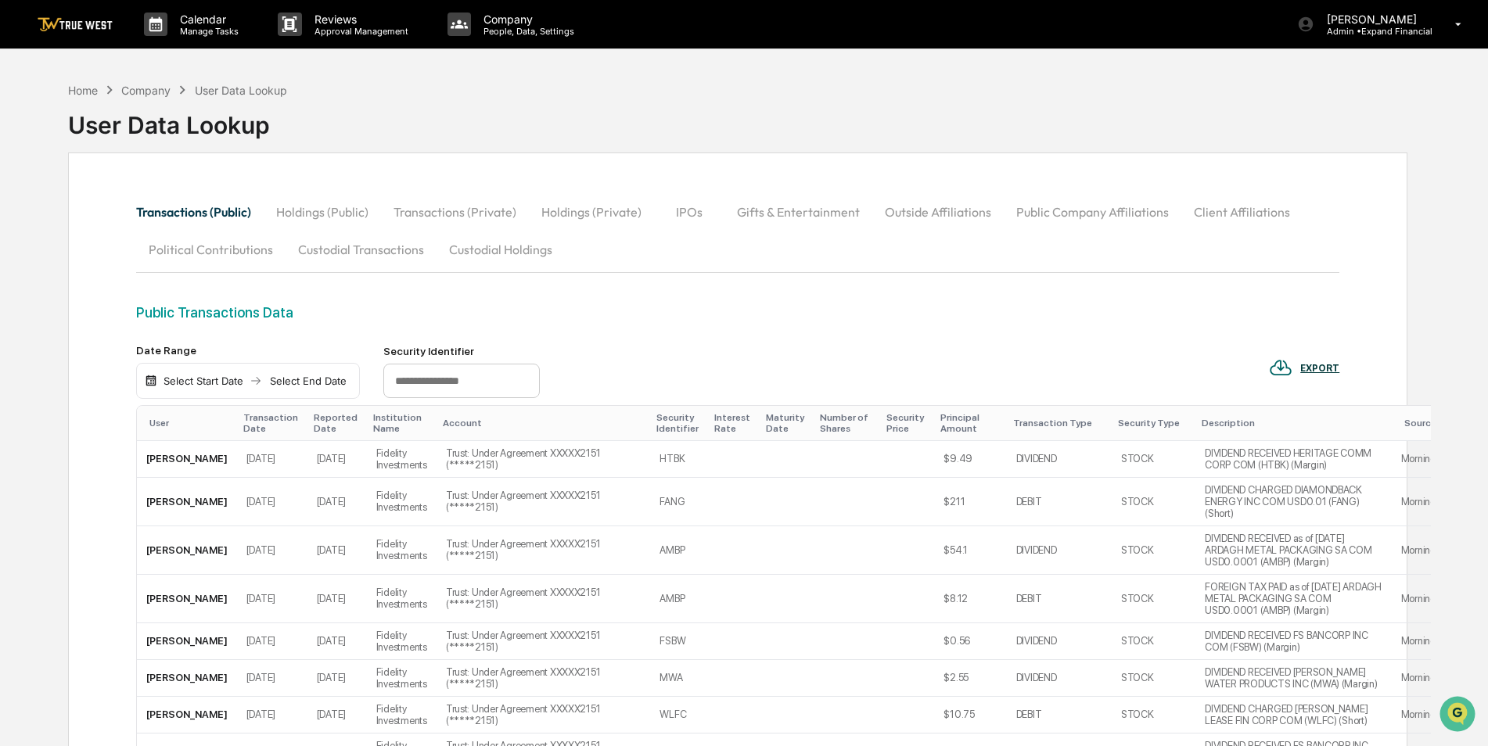
click at [339, 210] on button "Holdings (Public)" at bounding box center [322, 212] width 117 height 38
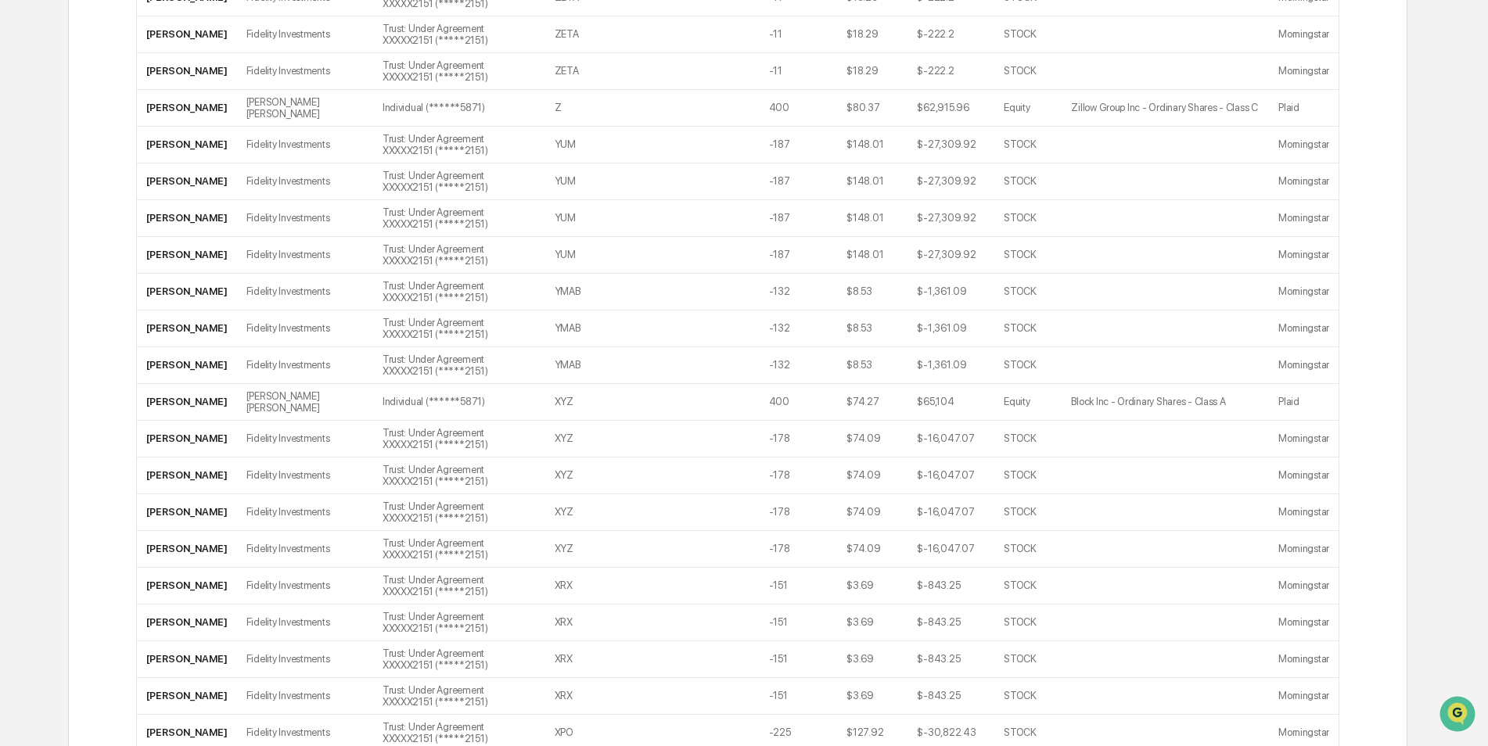
scroll to position [1709, 0]
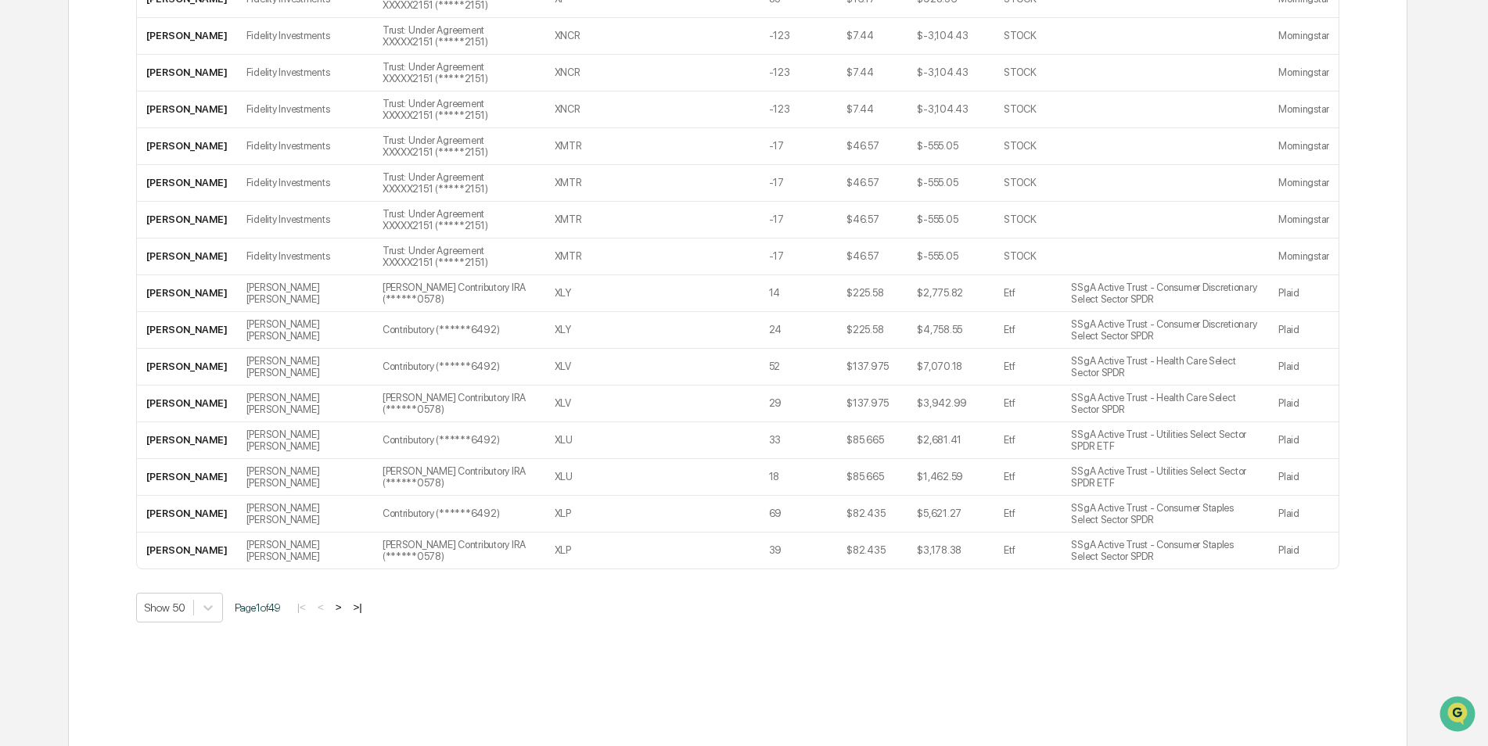
click at [347, 601] on button ">" at bounding box center [339, 607] width 16 height 13
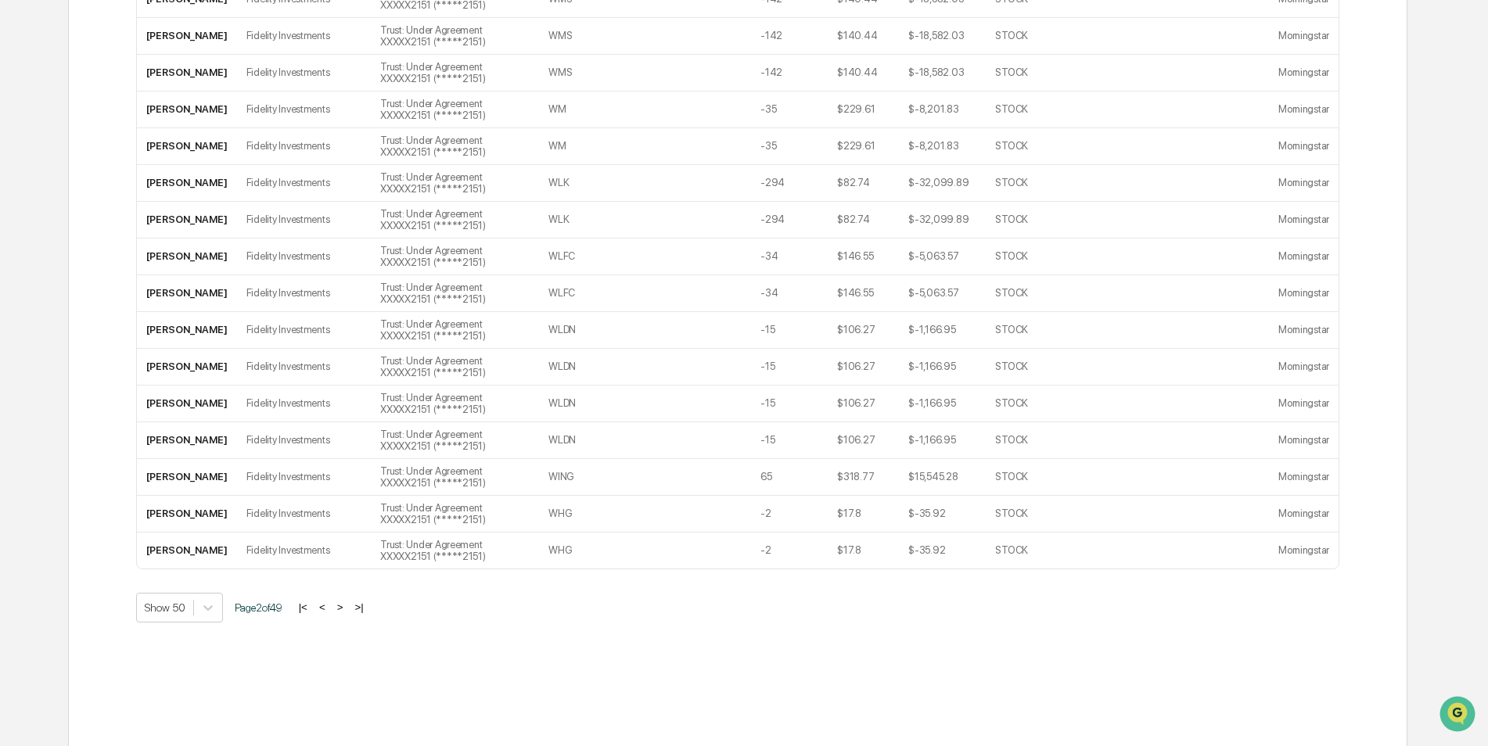
click at [345, 610] on button ">" at bounding box center [341, 607] width 16 height 13
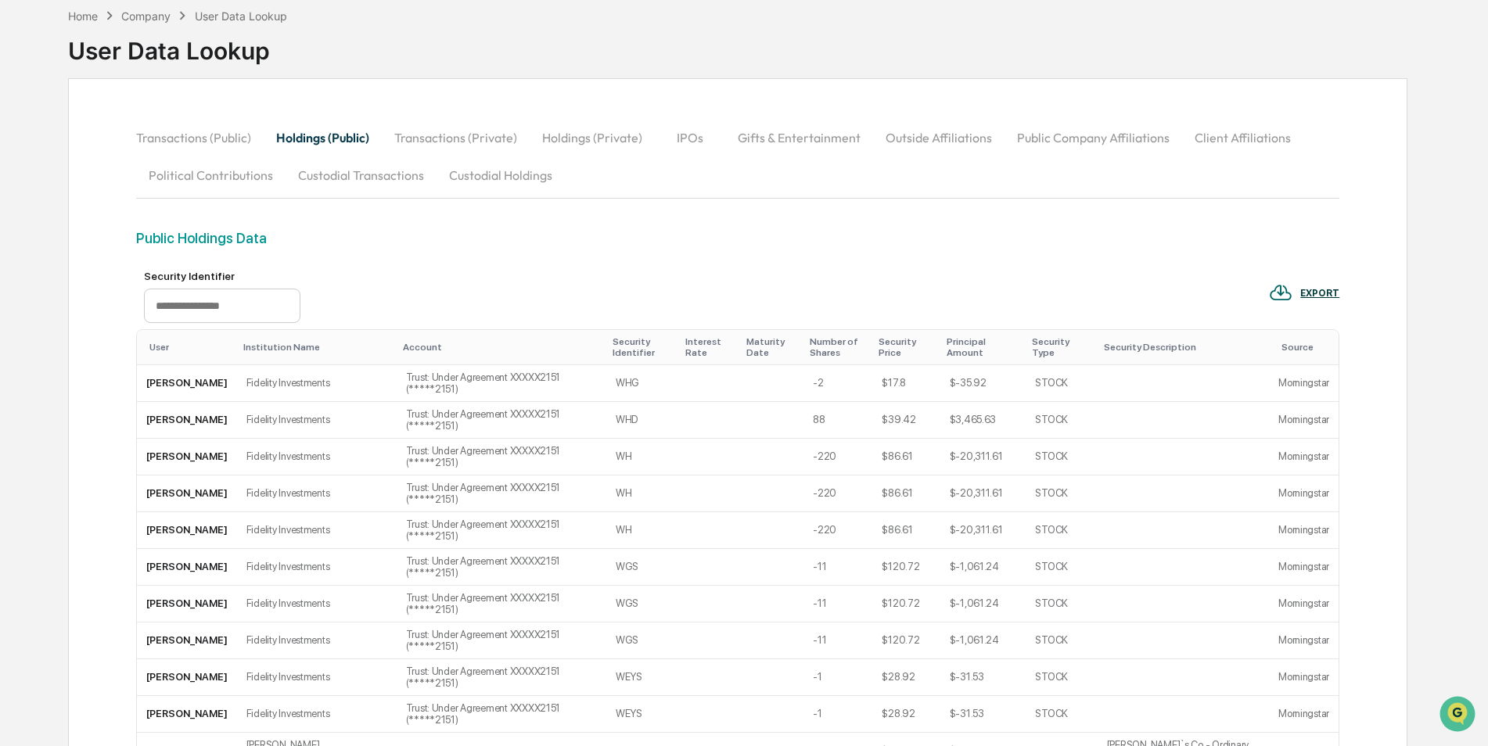
scroll to position [1312, 0]
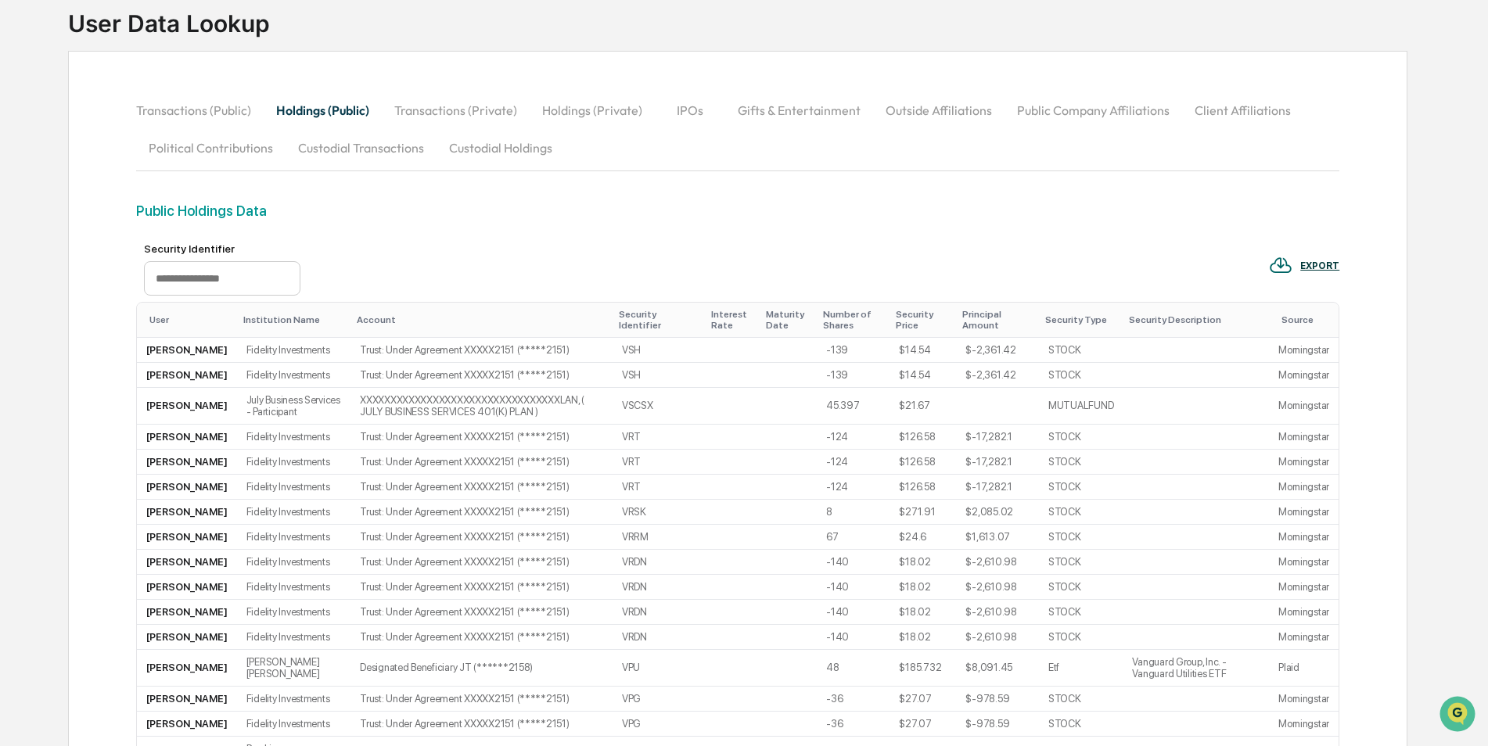
scroll to position [0, 0]
